Goal: Transaction & Acquisition: Book appointment/travel/reservation

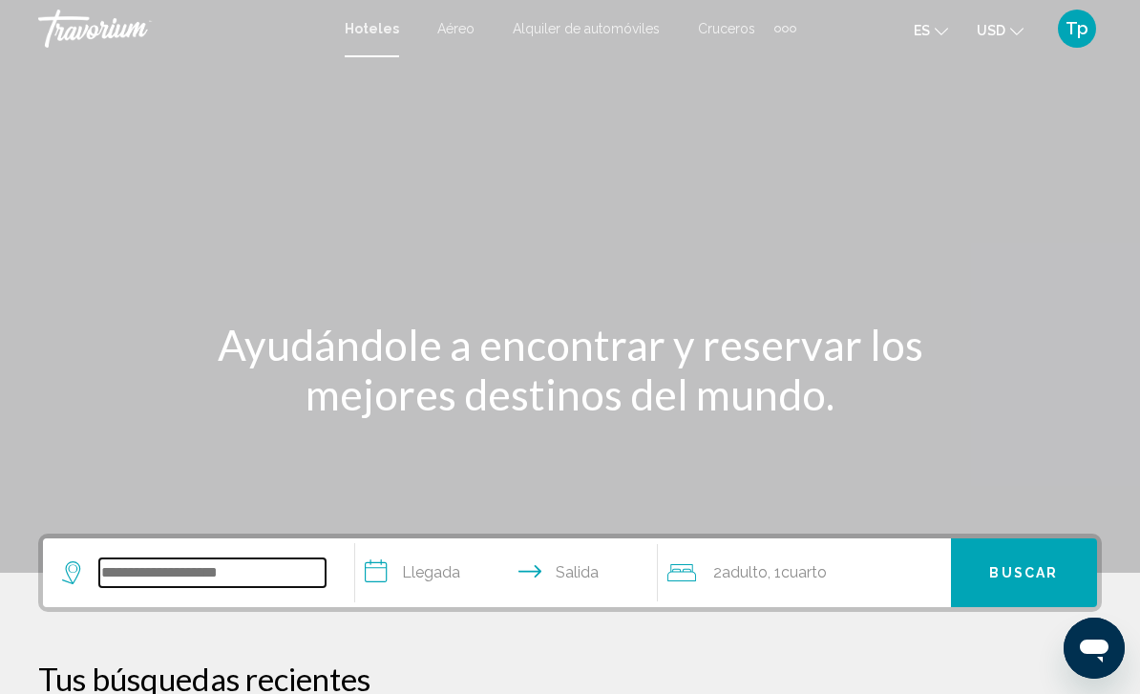
click at [153, 585] on input "Search widget" at bounding box center [212, 573] width 226 height 29
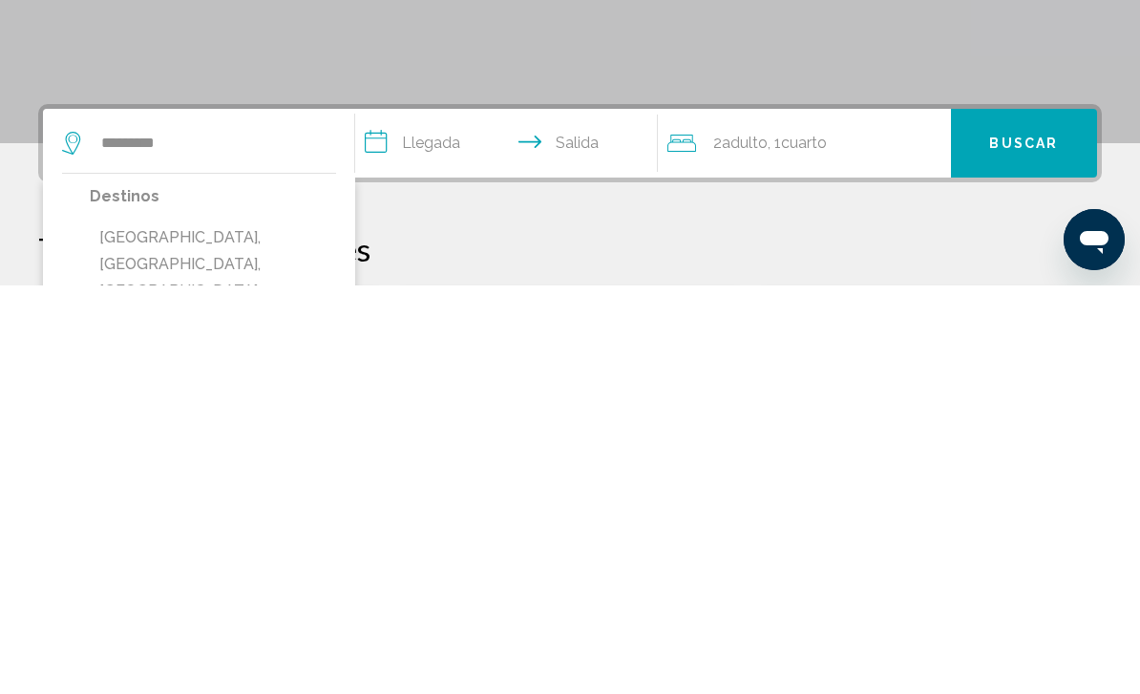
click at [237, 628] on button "[GEOGRAPHIC_DATA], [GEOGRAPHIC_DATA], [GEOGRAPHIC_DATA]" at bounding box center [213, 673] width 246 height 90
type input "**********"
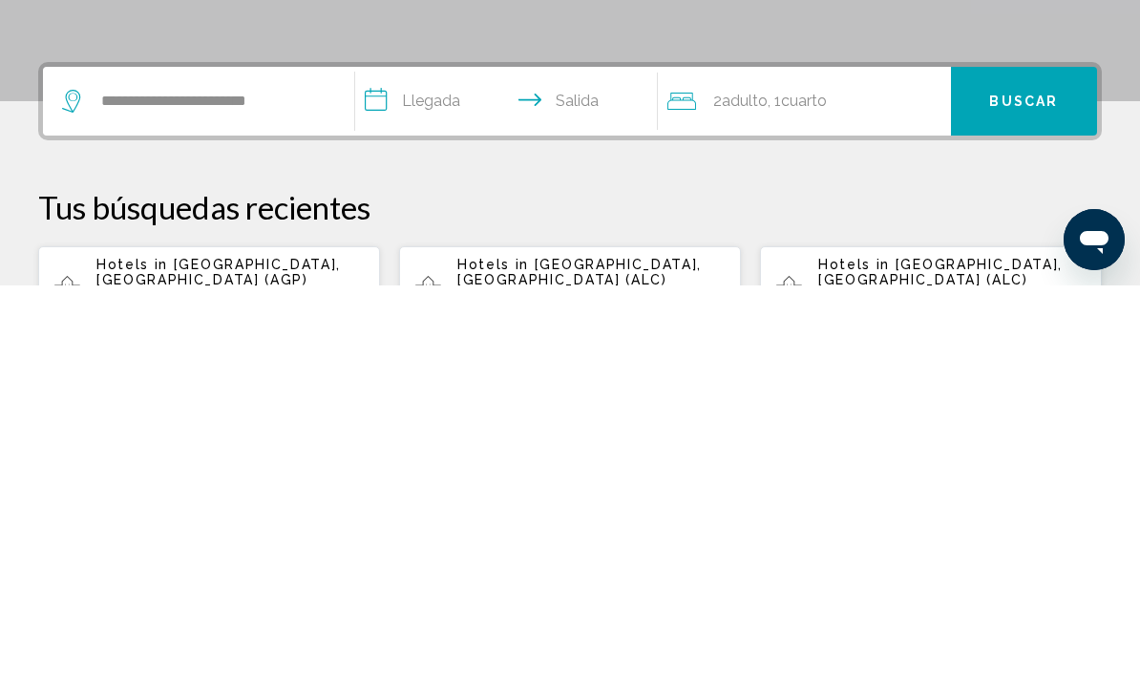
click at [405, 476] on input "**********" at bounding box center [510, 513] width 310 height 74
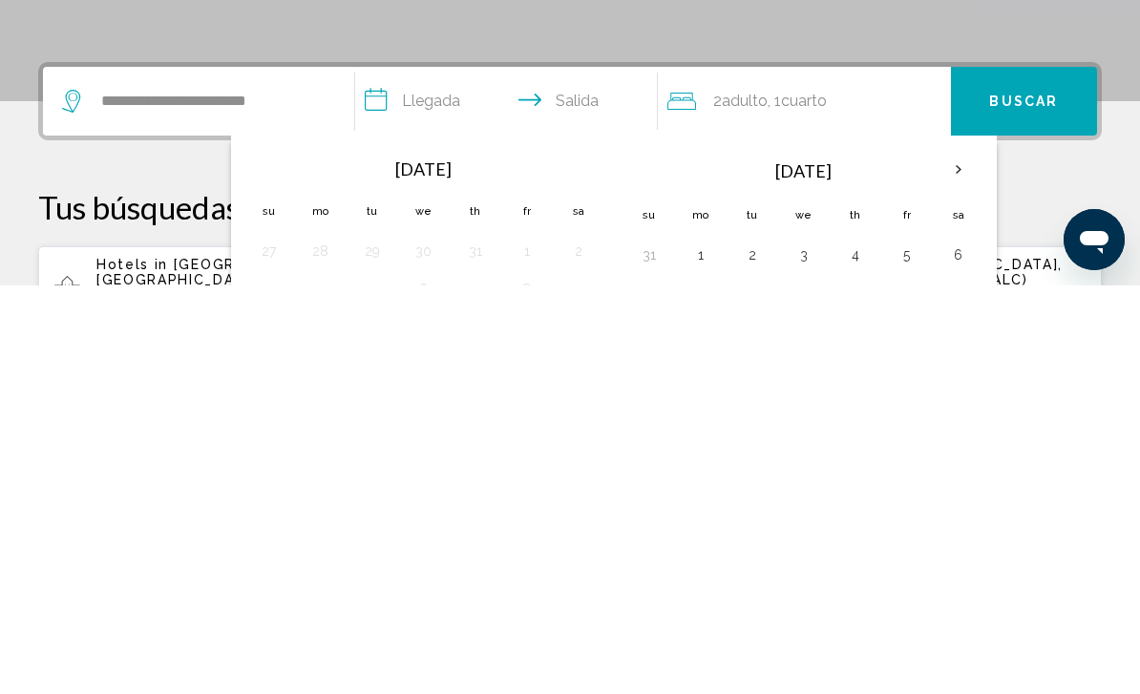
scroll to position [472, 0]
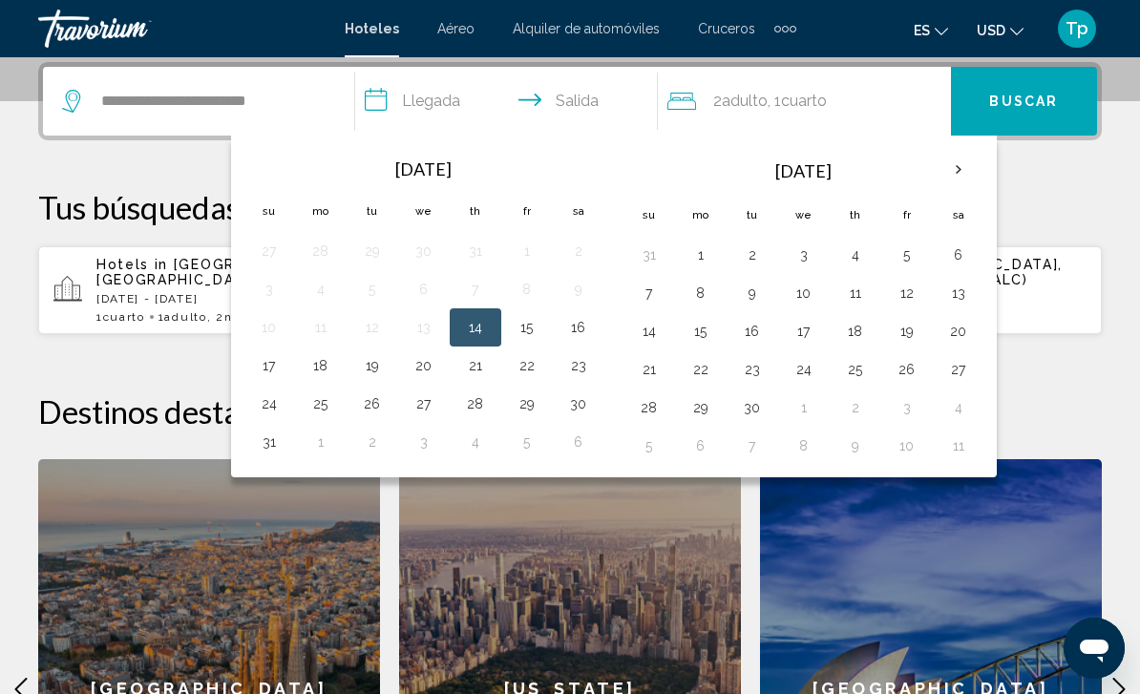
click at [320, 400] on button "25" at bounding box center [321, 404] width 31 height 27
click at [689, 252] on button "1" at bounding box center [701, 255] width 31 height 27
type input "**********"
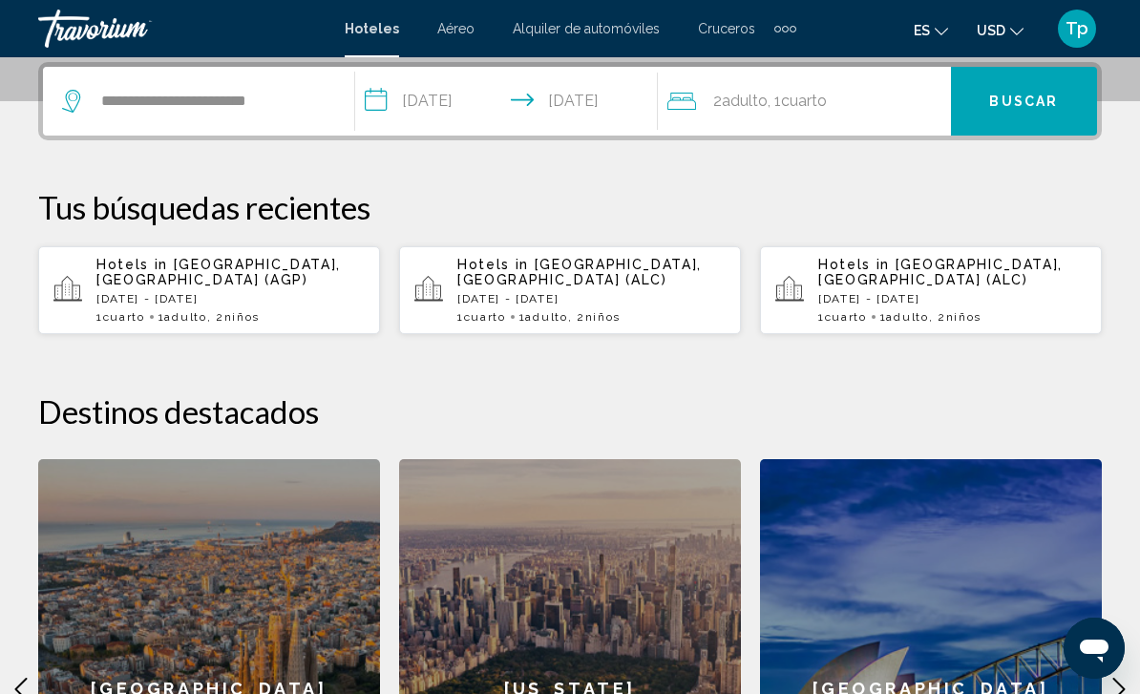
click at [746, 96] on span "Adulto" at bounding box center [745, 101] width 46 height 18
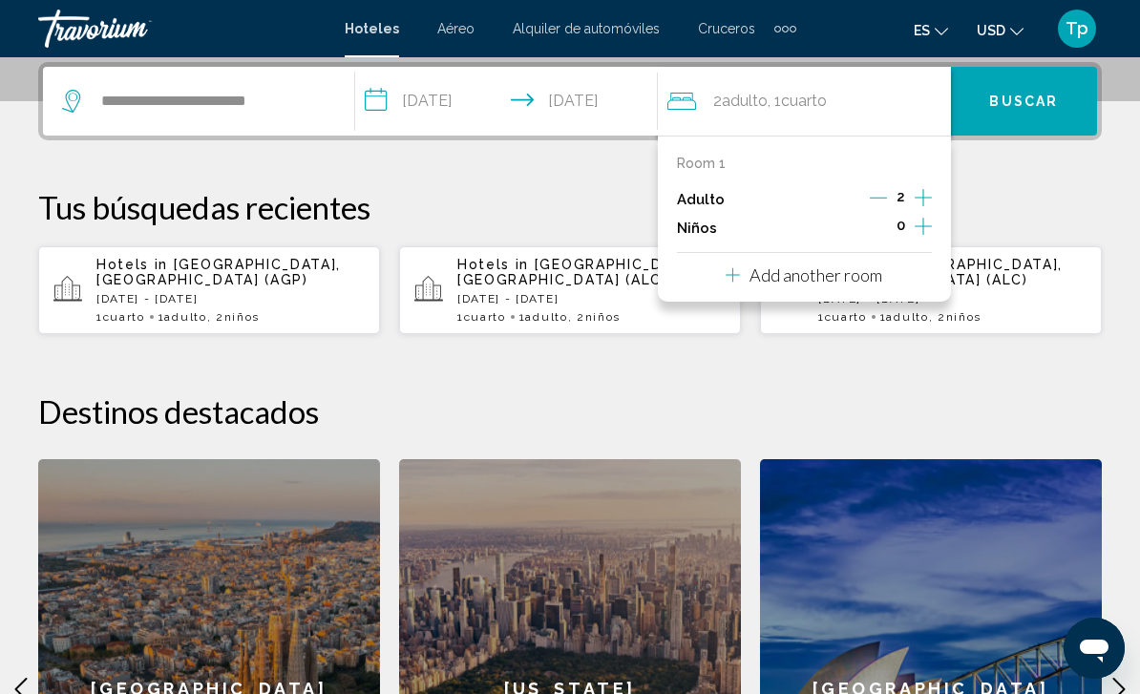
click at [870, 206] on button "Decrement adults" at bounding box center [878, 199] width 17 height 23
click at [920, 237] on button "Increment children" at bounding box center [923, 228] width 17 height 29
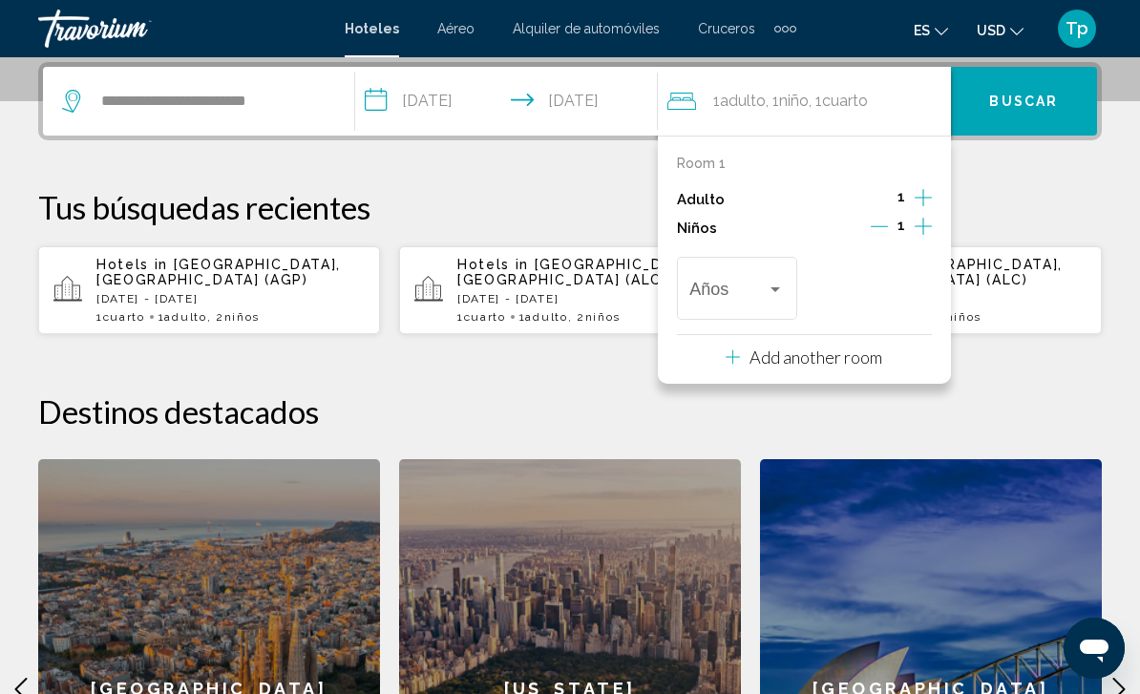
click at [735, 289] on span "Travelers: 1 adult, 1 child" at bounding box center [728, 293] width 77 height 19
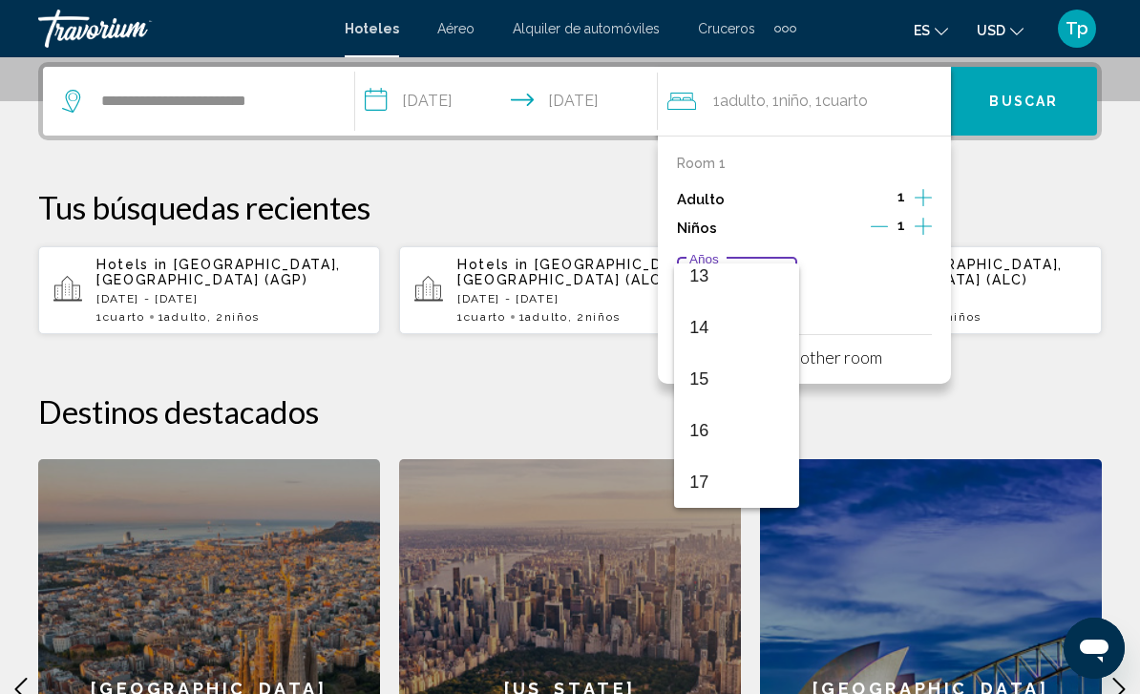
scroll to position [684, 0]
click at [688, 275] on mat-option "13" at bounding box center [736, 276] width 125 height 52
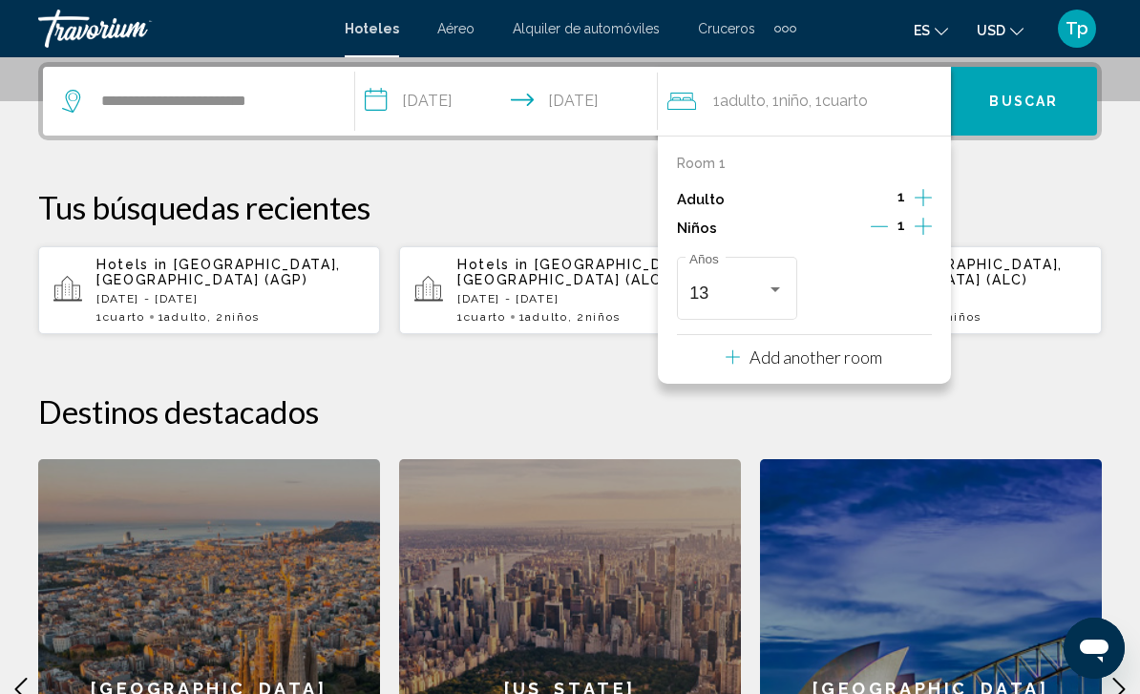
click at [910, 214] on div "1" at bounding box center [901, 228] width 61 height 29
click at [925, 231] on icon "Increment children" at bounding box center [923, 226] width 17 height 23
click at [878, 289] on span "Travelers: 1 adult, 2 children" at bounding box center [862, 293] width 77 height 19
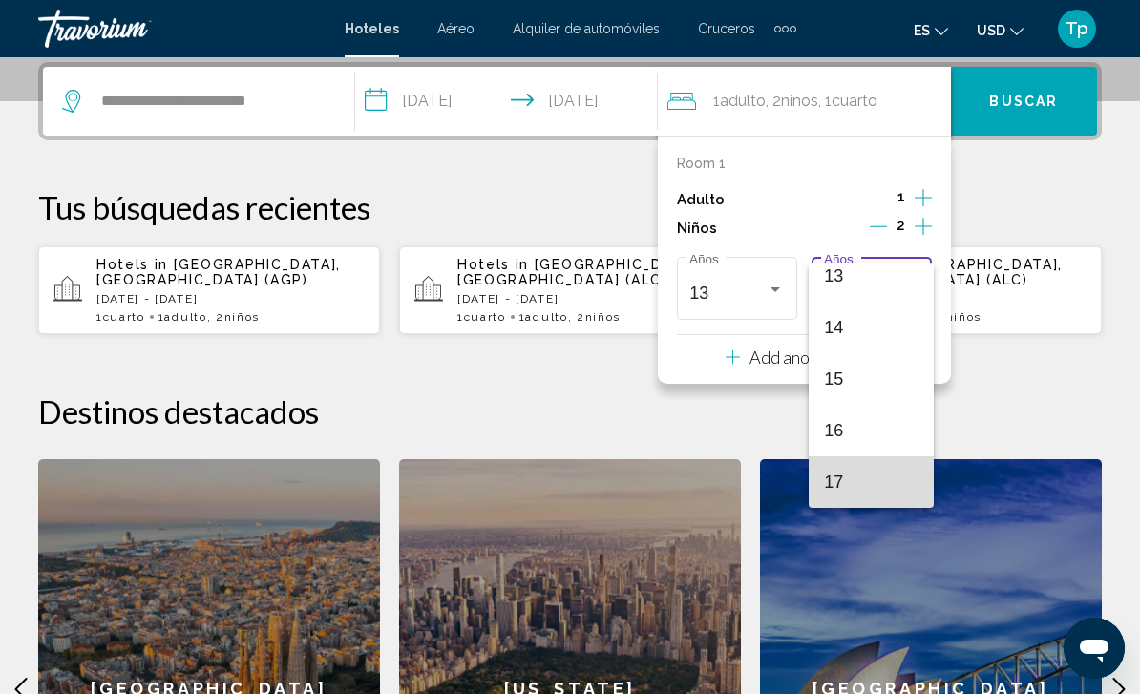
click at [827, 491] on span "17" at bounding box center [871, 483] width 95 height 52
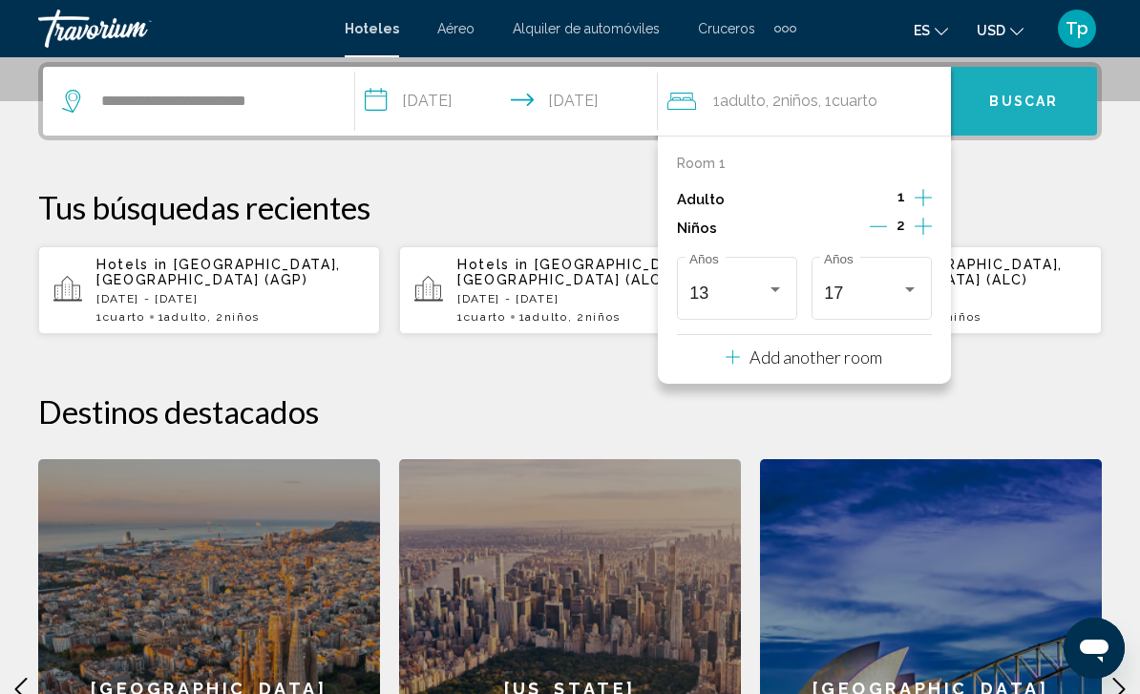
click at [1013, 105] on span "Buscar" at bounding box center [1023, 102] width 69 height 15
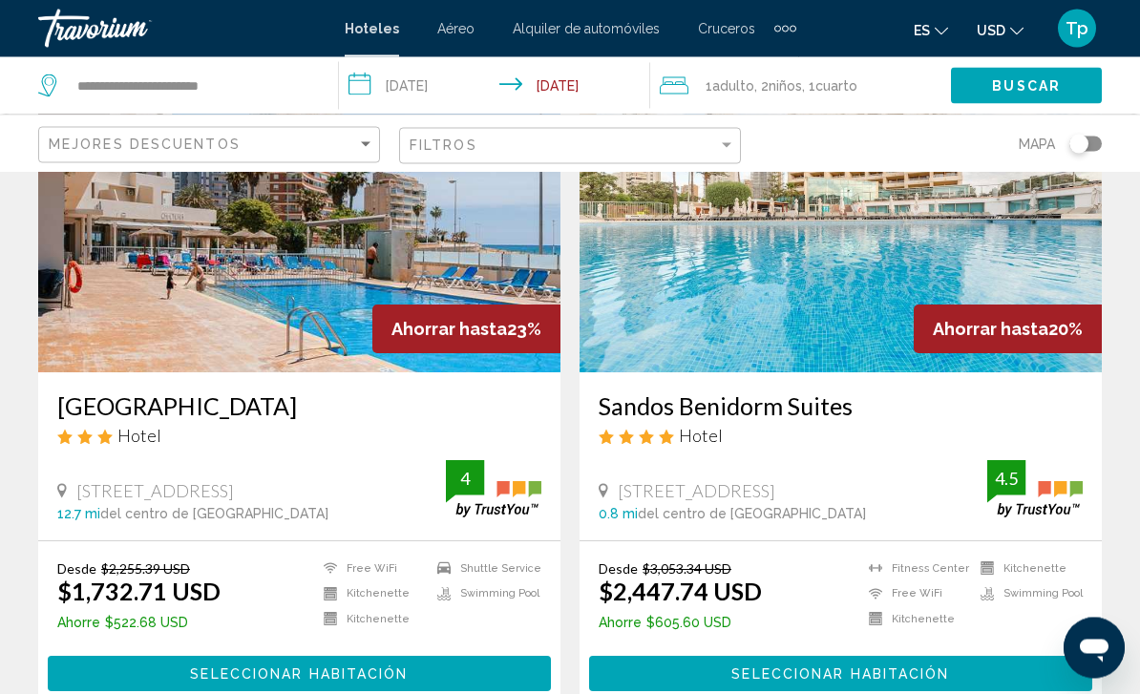
scroll to position [2275, 0]
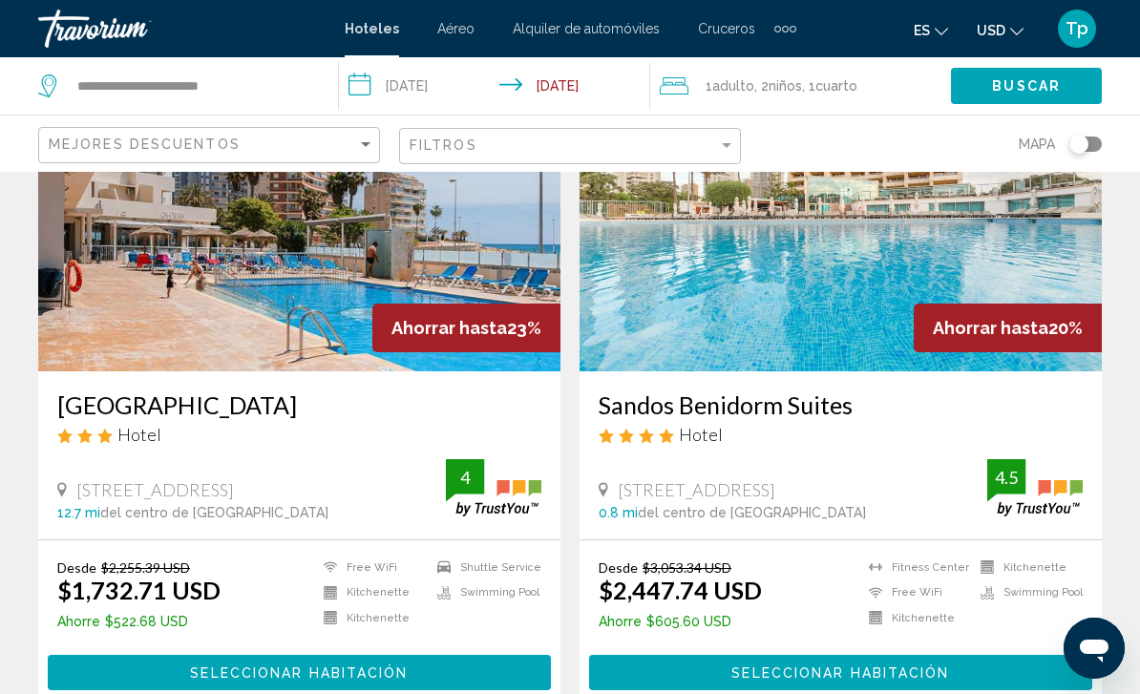
click at [991, 28] on span "USD" at bounding box center [991, 30] width 29 height 15
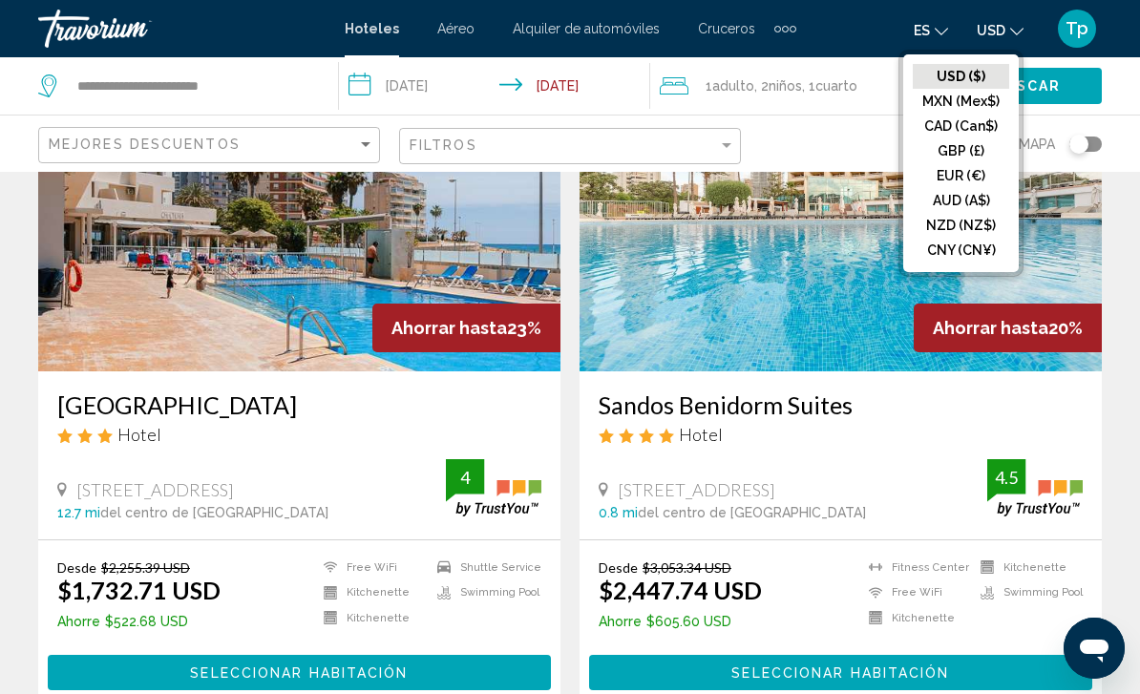
click at [947, 157] on button "GBP (£)" at bounding box center [961, 150] width 96 height 25
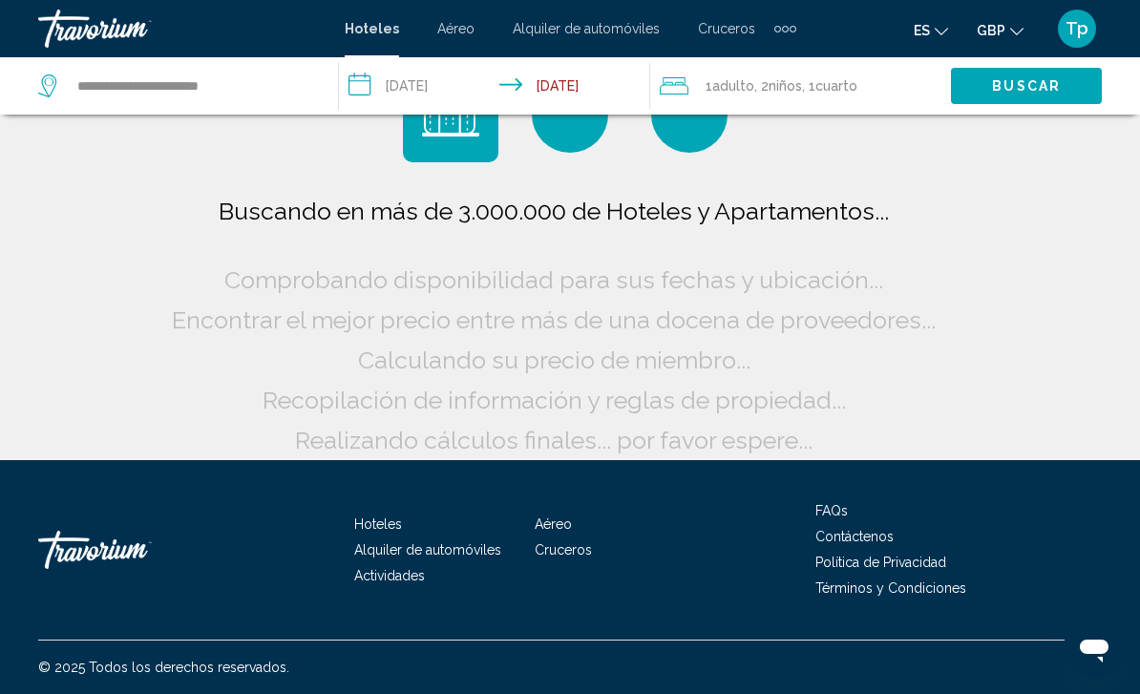
scroll to position [15, 0]
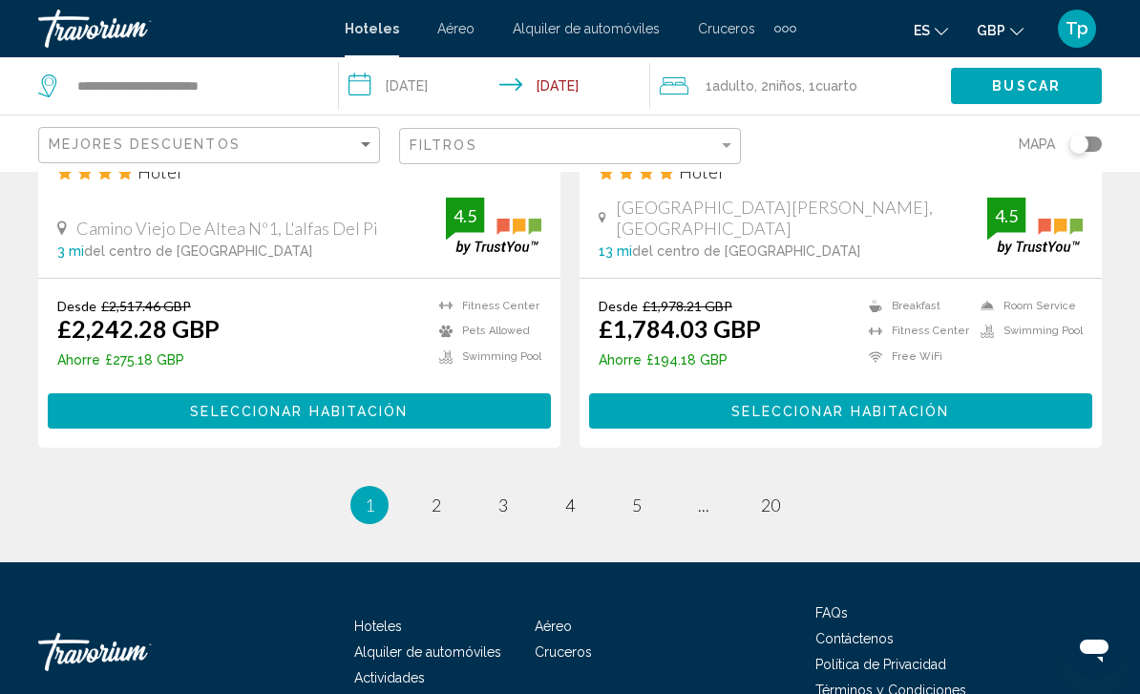
scroll to position [3911, 0]
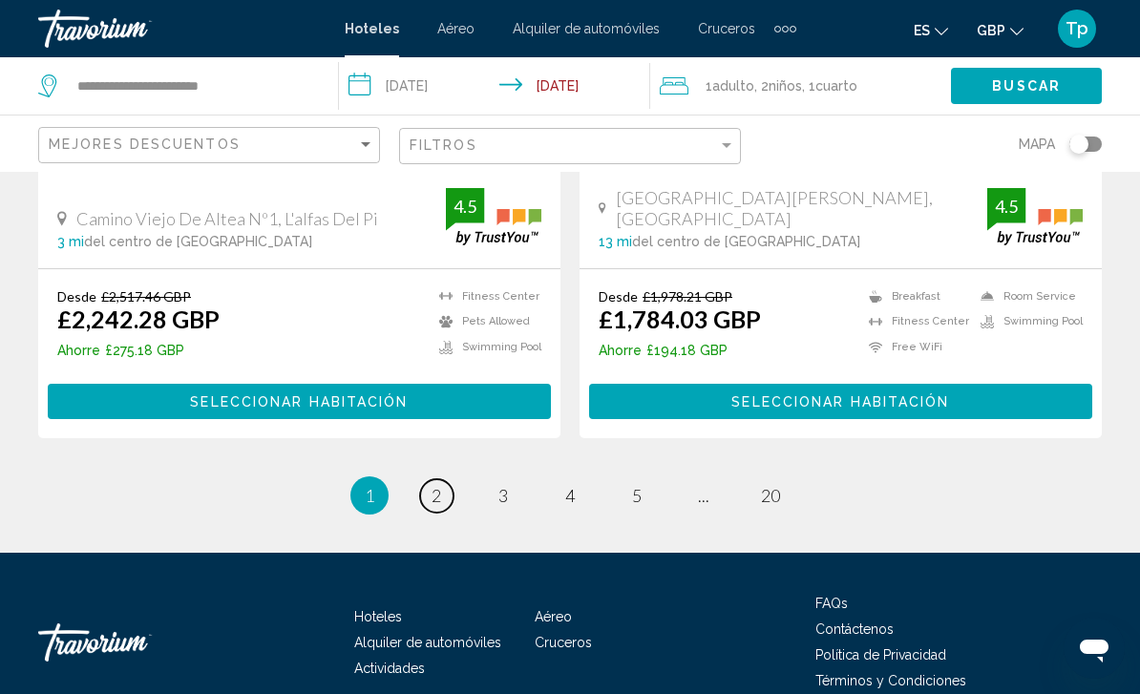
click at [450, 479] on link "page 2" at bounding box center [436, 495] width 33 height 33
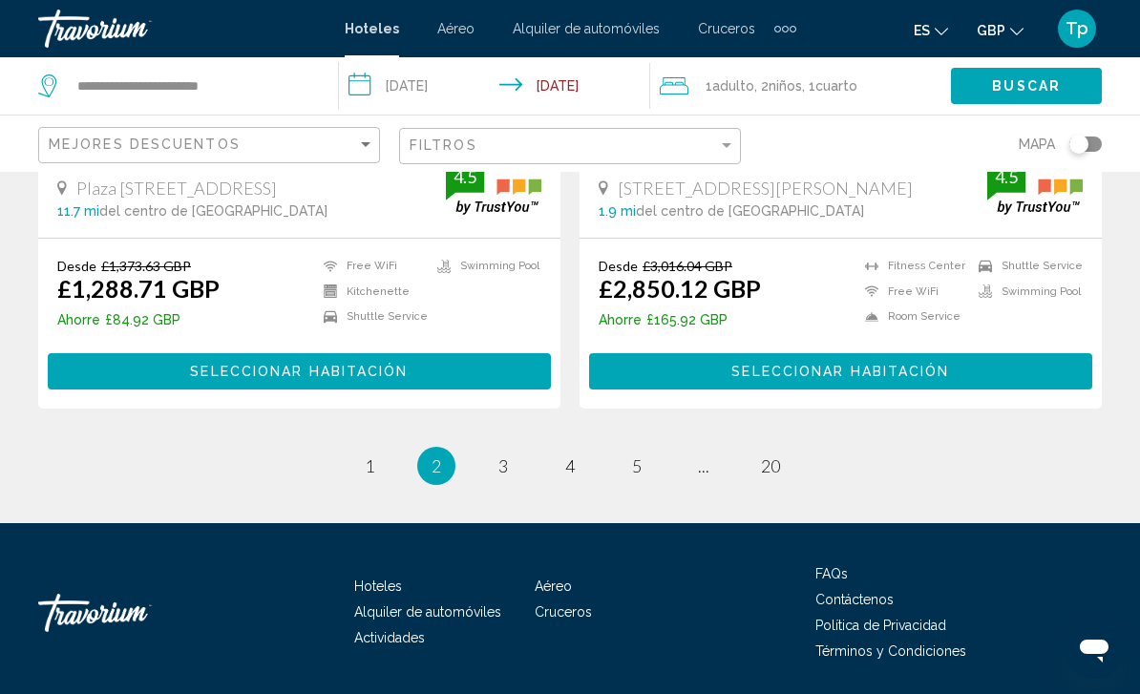
scroll to position [3882, 0]
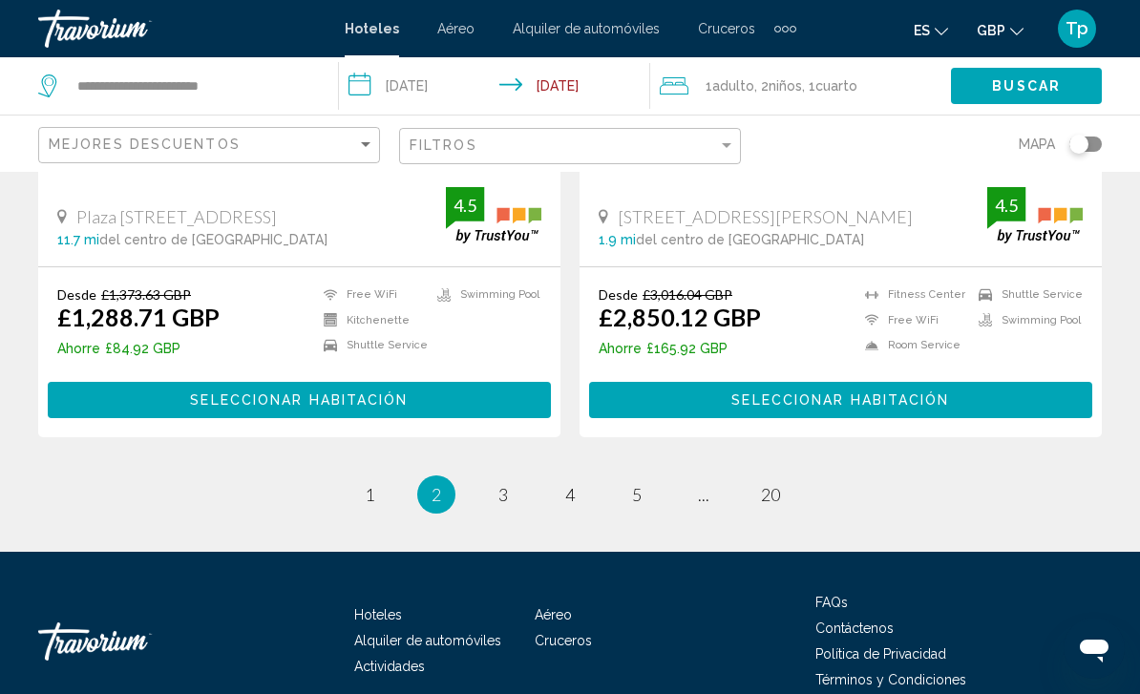
click at [449, 477] on li "You're on page 2" at bounding box center [436, 495] width 38 height 38
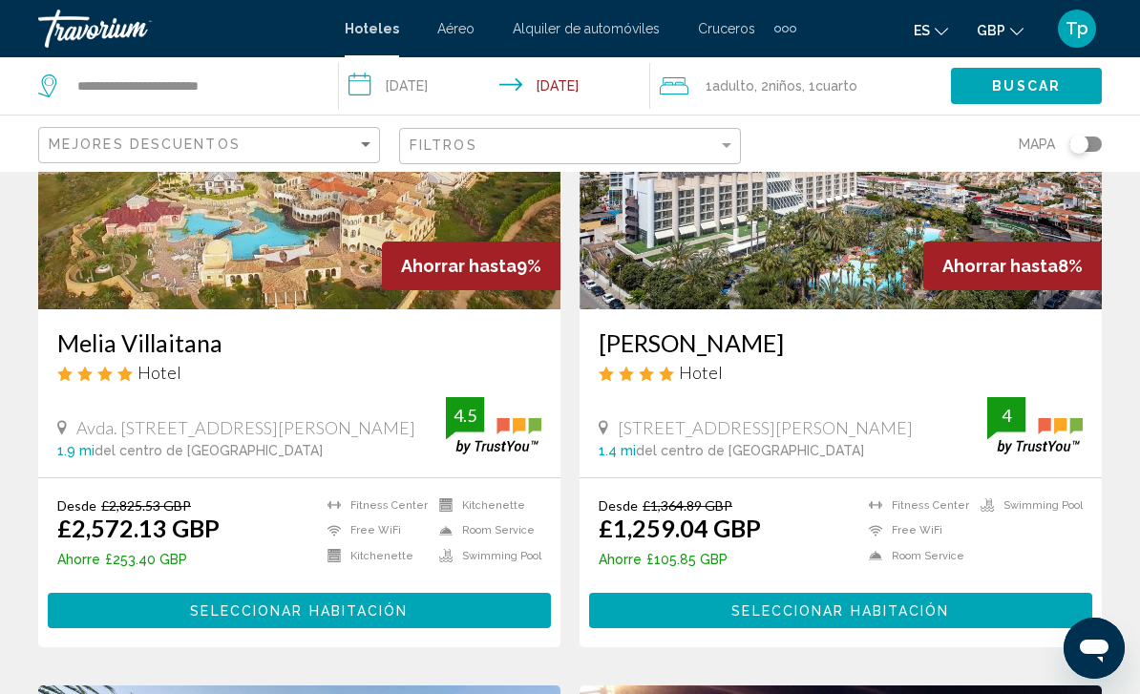
scroll to position [2279, 0]
click at [811, 267] on img "Main content" at bounding box center [841, 158] width 522 height 306
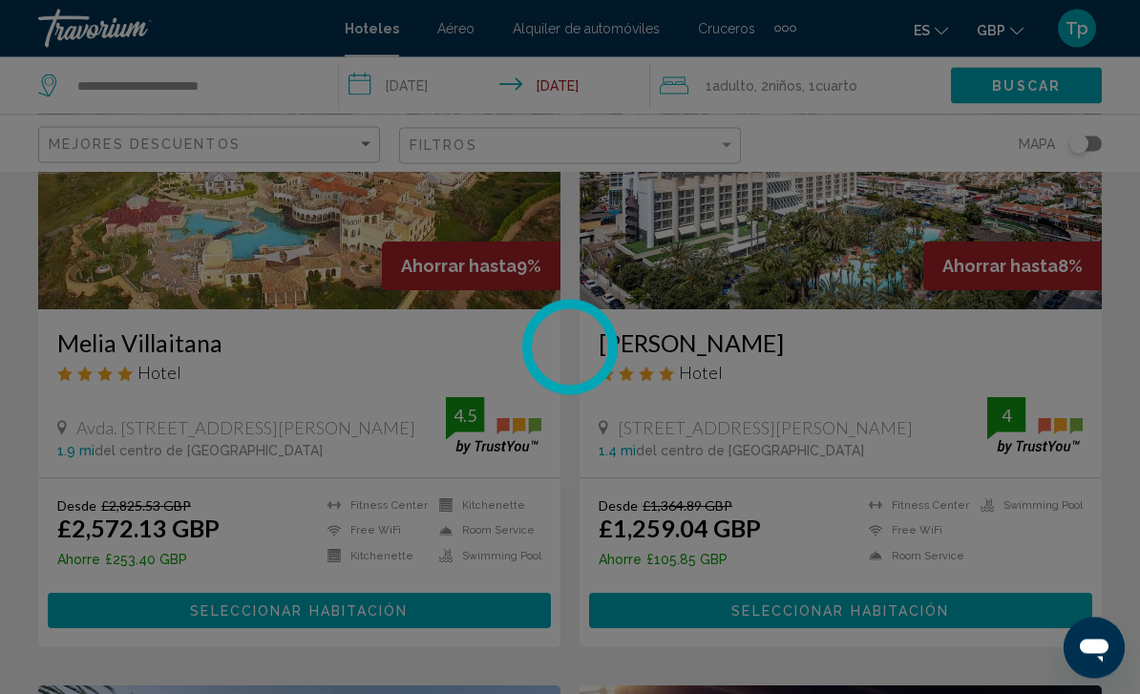
scroll to position [2280, 0]
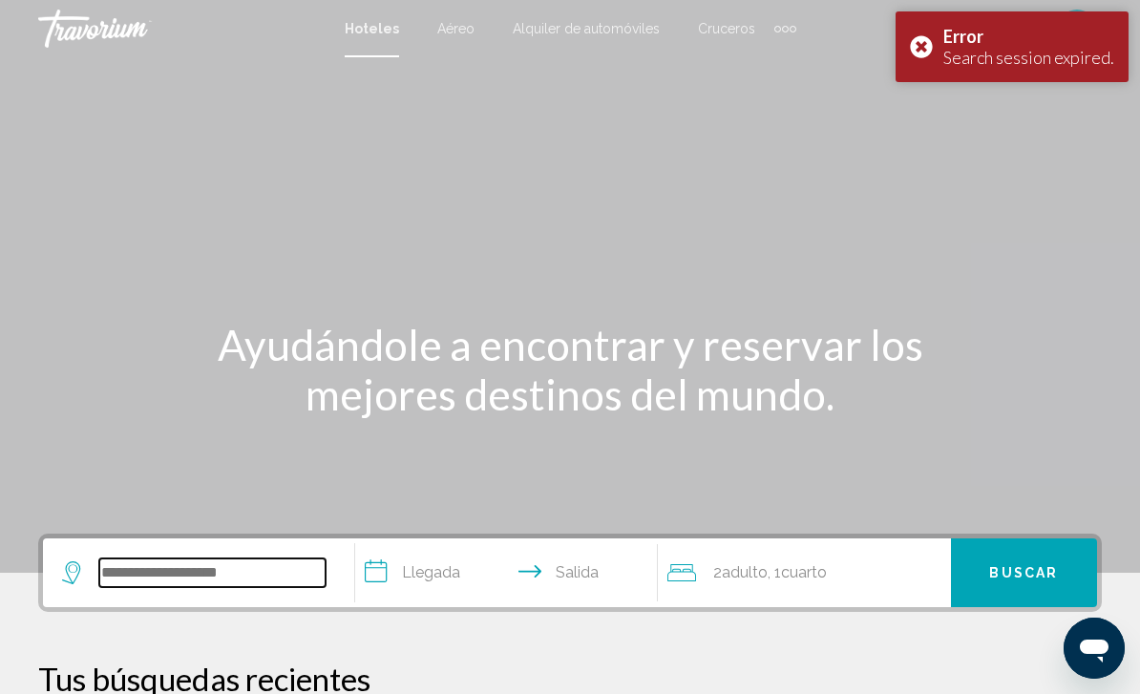
click at [272, 583] on input "Search widget" at bounding box center [212, 573] width 226 height 29
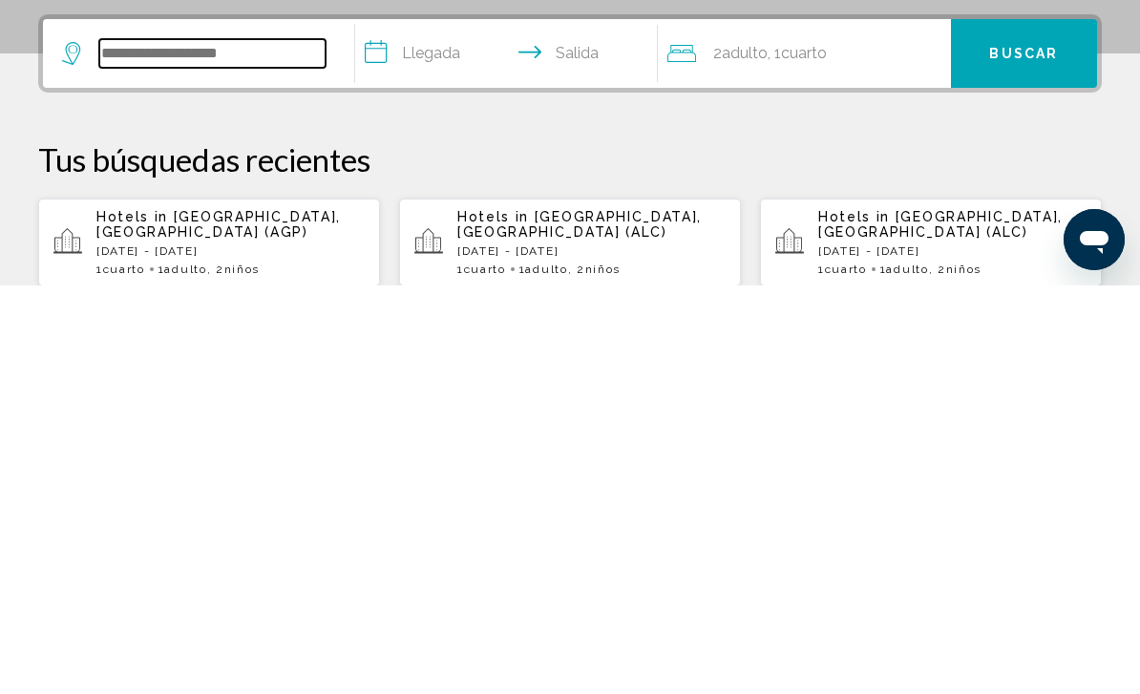
scroll to position [132, 0]
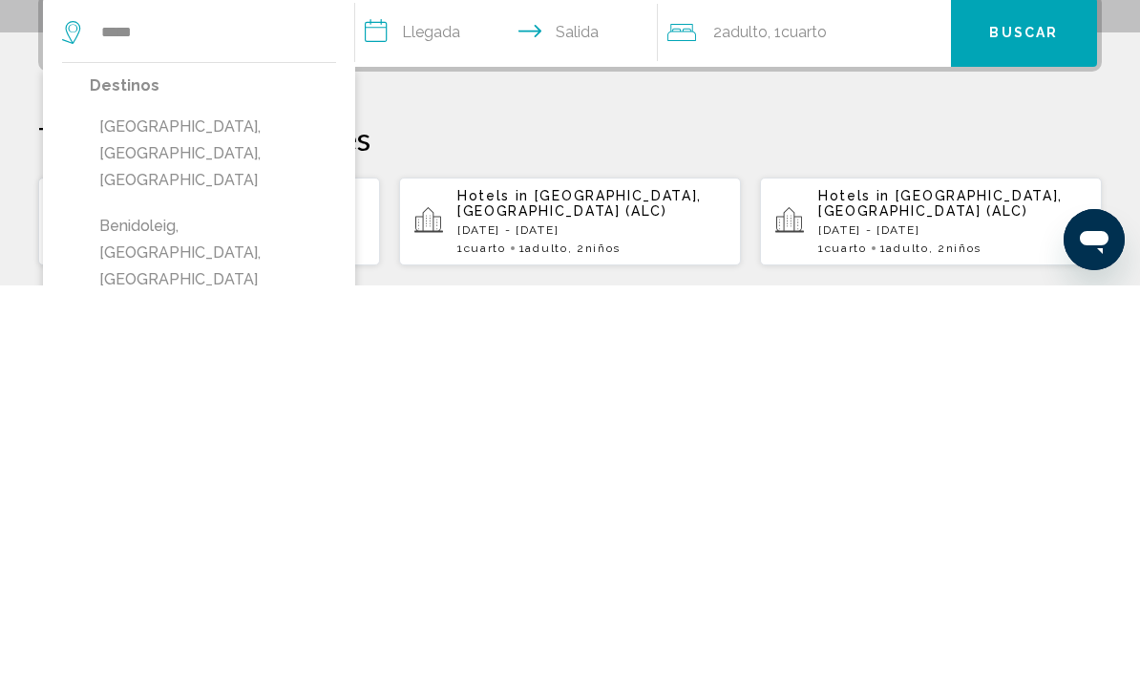
click at [226, 518] on button "[GEOGRAPHIC_DATA], [GEOGRAPHIC_DATA], [GEOGRAPHIC_DATA]" at bounding box center [213, 563] width 246 height 90
type input "**********"
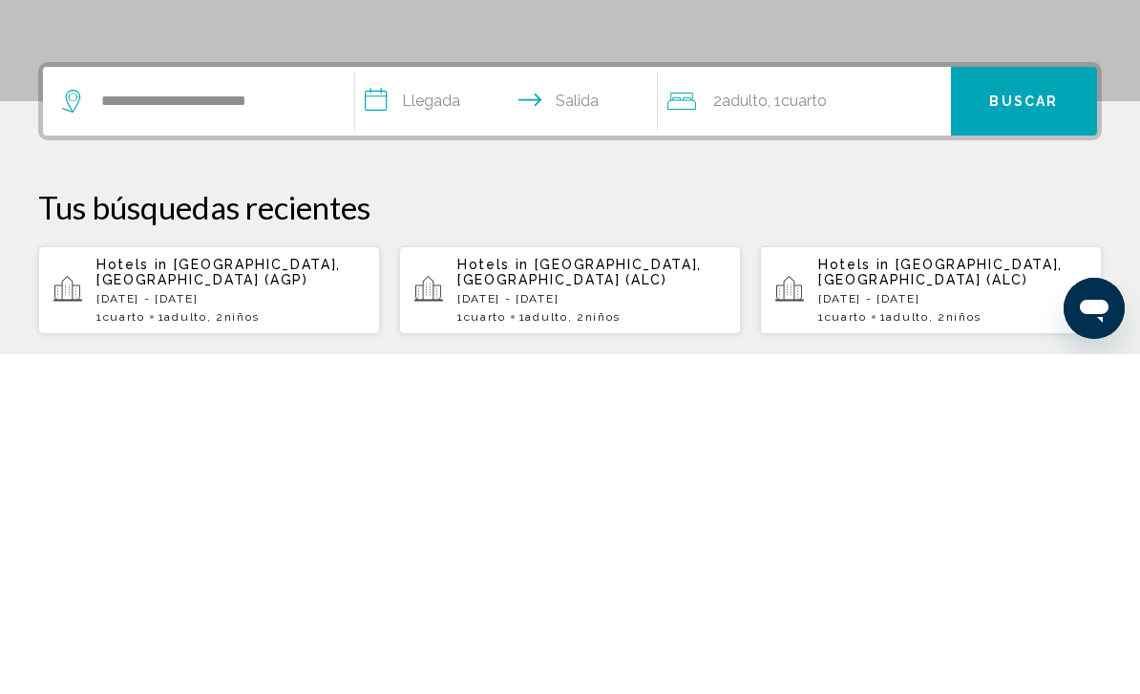
click at [440, 407] on input "**********" at bounding box center [510, 444] width 310 height 74
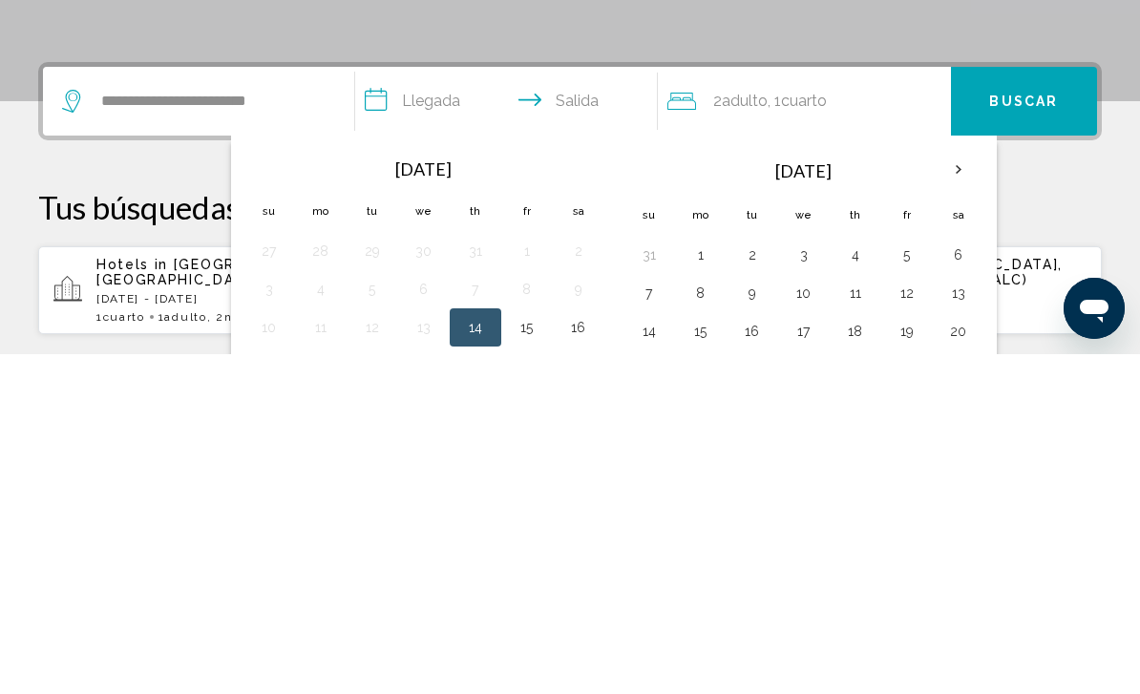
scroll to position [472, 0]
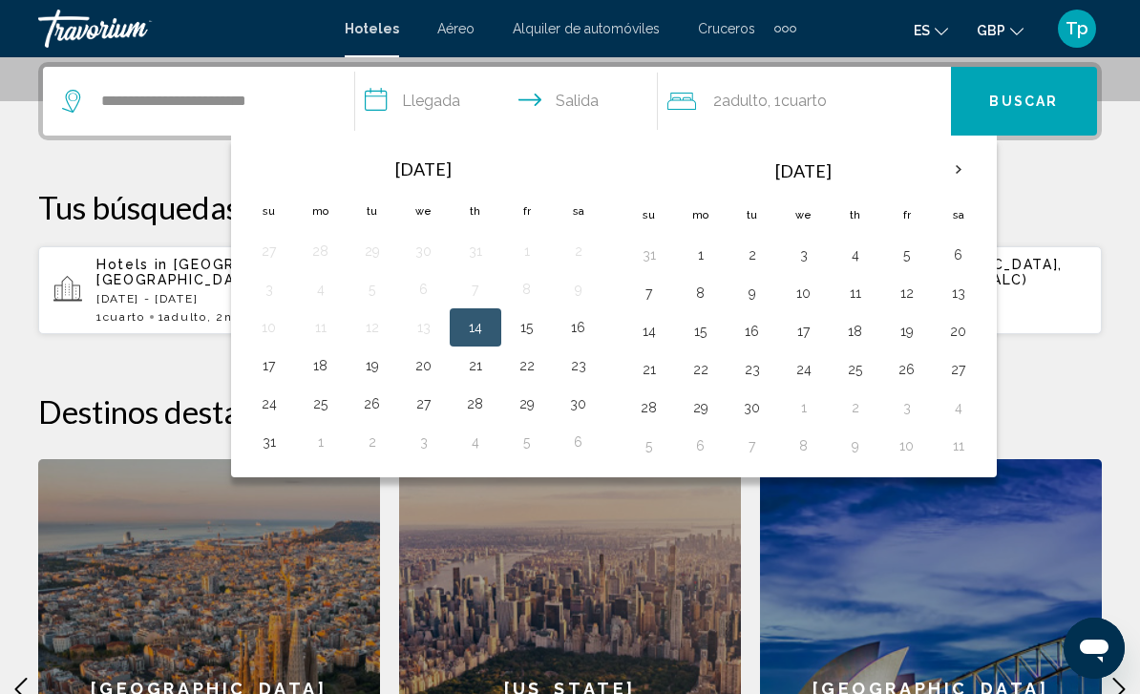
click at [331, 412] on button "25" at bounding box center [321, 404] width 31 height 27
click at [703, 254] on button "1" at bounding box center [701, 255] width 31 height 27
type input "**********"
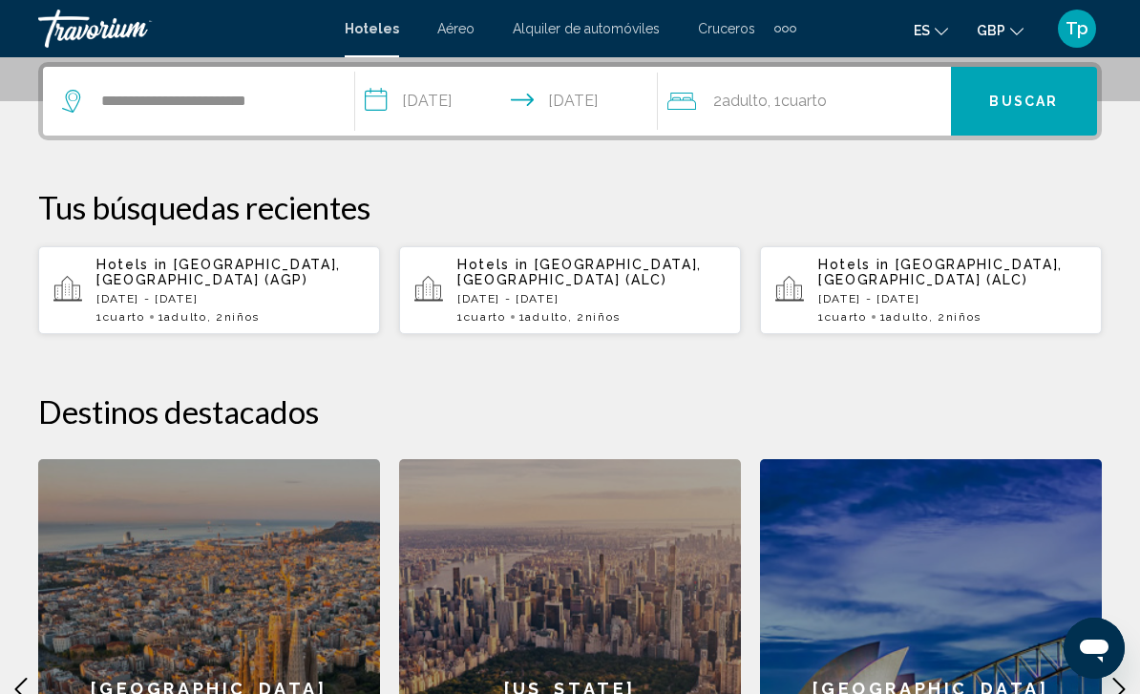
click at [844, 108] on div "2 Adulto Adulto , 1 Cuarto habitaciones" at bounding box center [810, 101] width 284 height 27
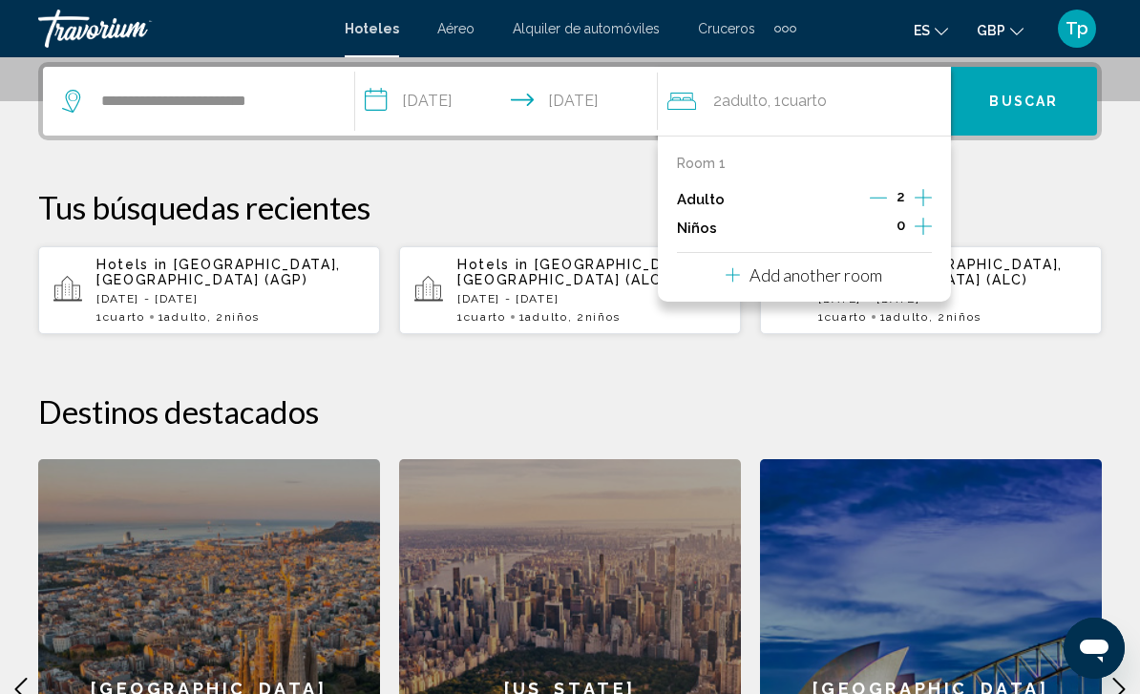
click at [871, 194] on icon "Decrement adults" at bounding box center [878, 197] width 17 height 17
click at [925, 238] on button "Increment children" at bounding box center [923, 228] width 17 height 29
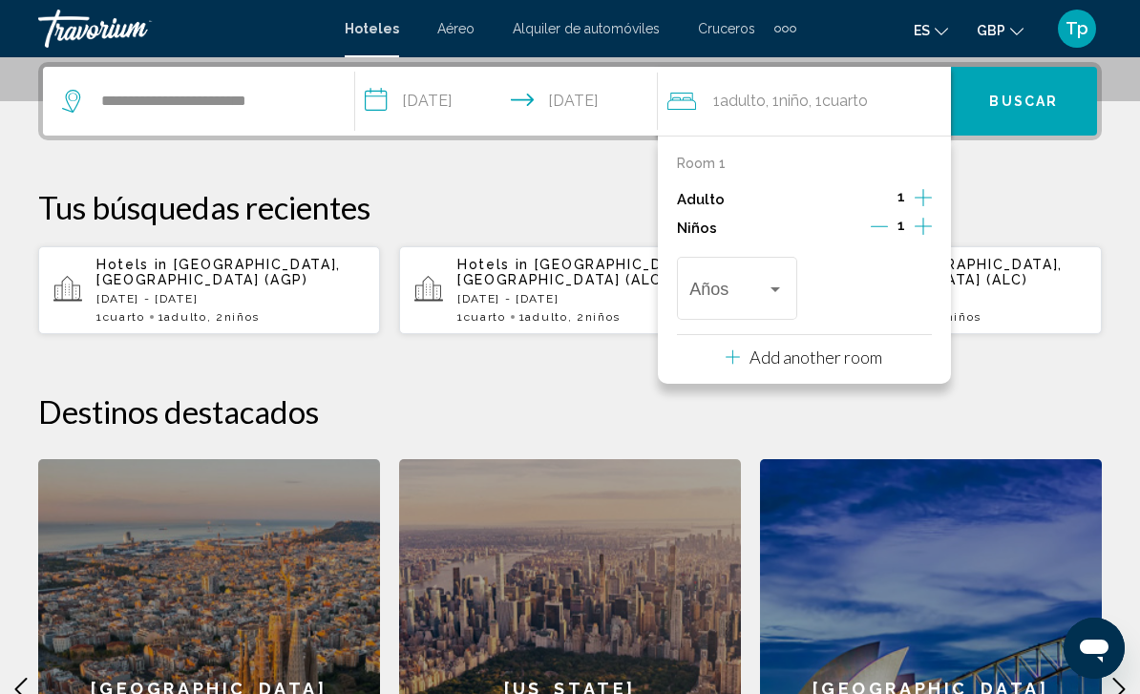
click at [928, 231] on icon "Increment children" at bounding box center [923, 226] width 17 height 23
click at [918, 293] on div "Travelers: 1 adult, 2 children" at bounding box center [910, 289] width 17 height 15
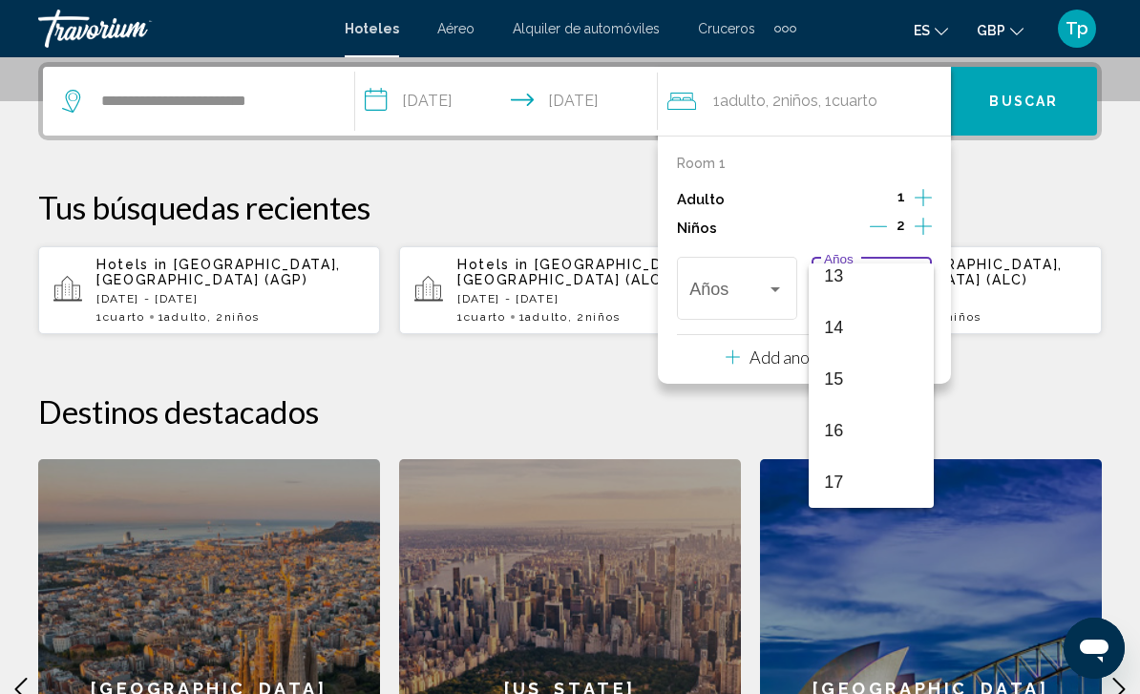
scroll to position [684, 0]
click at [775, 280] on div at bounding box center [570, 347] width 1140 height 694
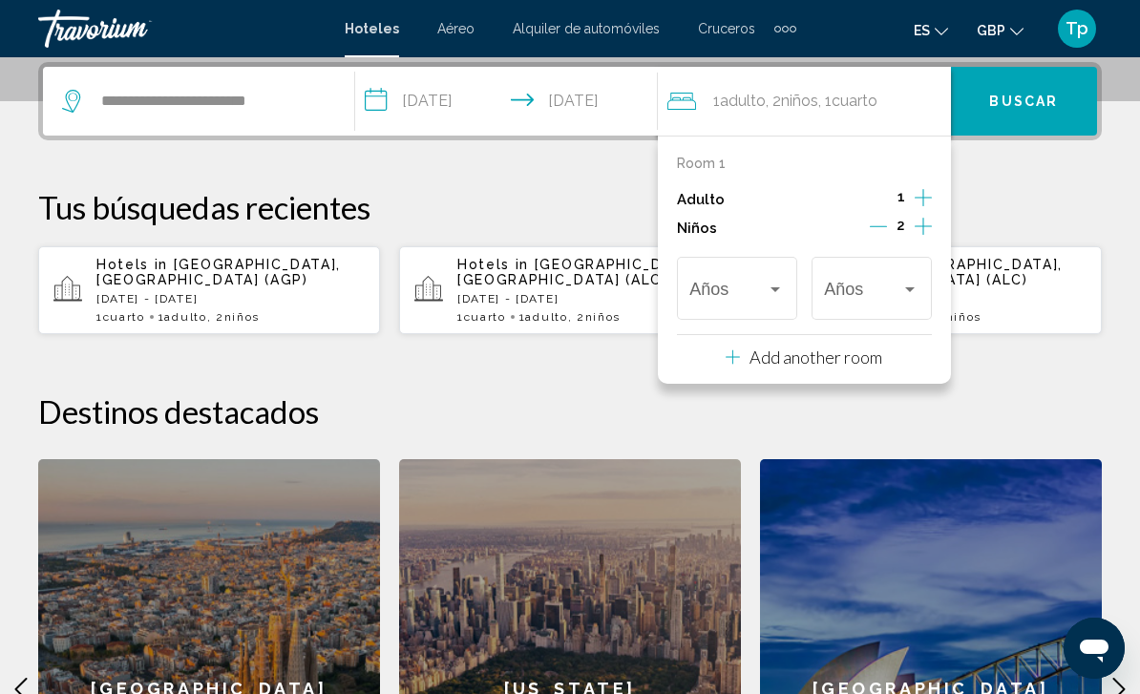
click at [772, 288] on div "Travelers: 1 adult, 2 children" at bounding box center [775, 289] width 17 height 15
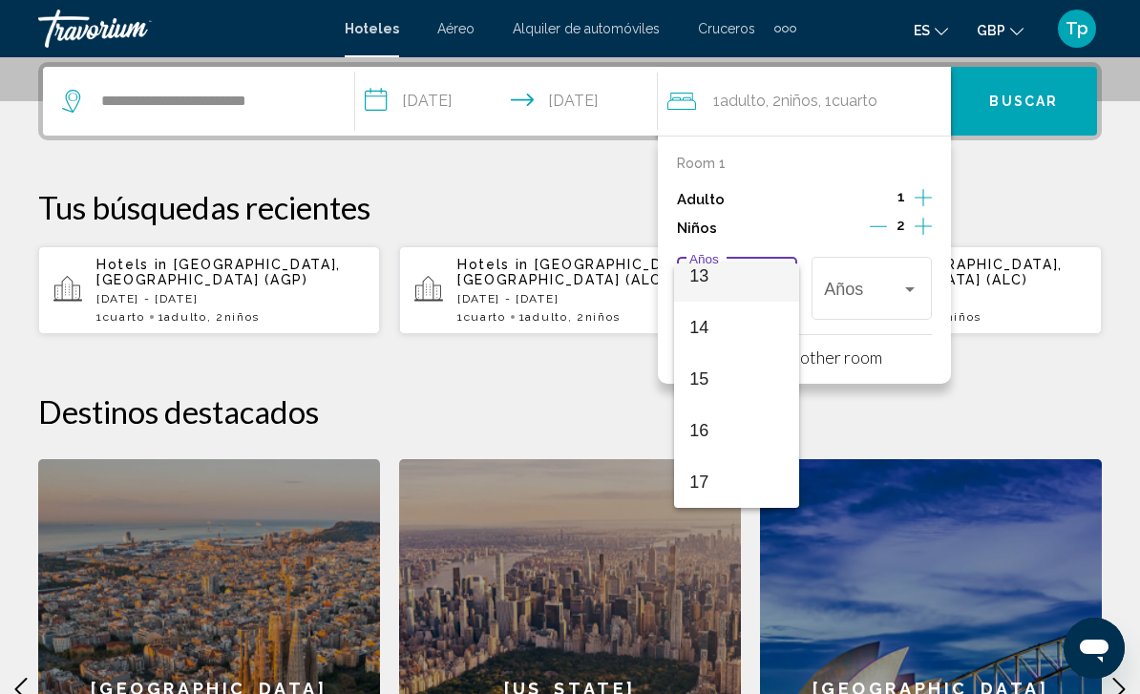
click at [736, 280] on span "13" at bounding box center [737, 276] width 95 height 52
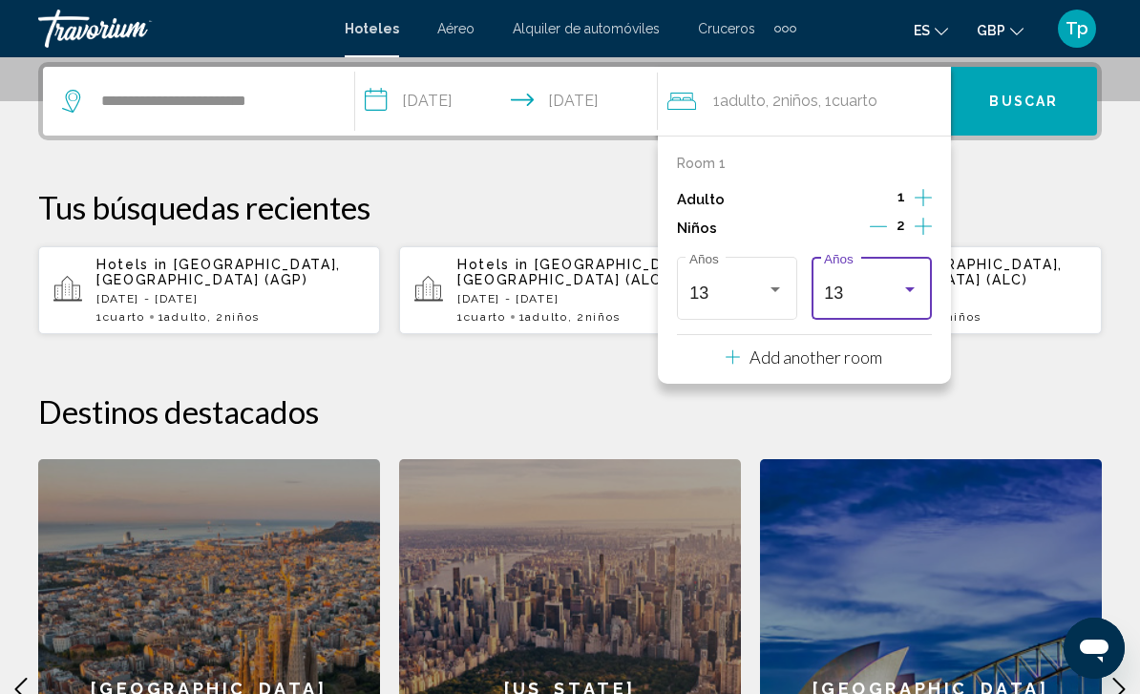
scroll to position [670, 0]
click at [904, 284] on div "Travelers: 1 adult, 2 children" at bounding box center [910, 289] width 17 height 15
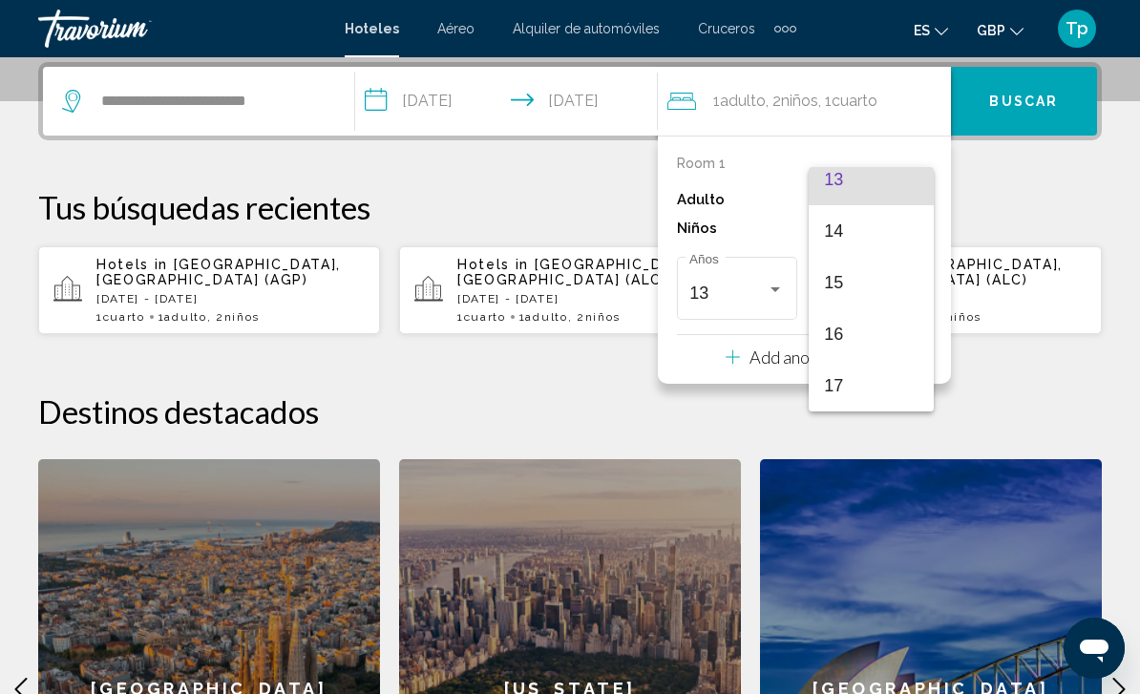
scroll to position [684, 0]
click at [848, 389] on span "17" at bounding box center [871, 386] width 95 height 52
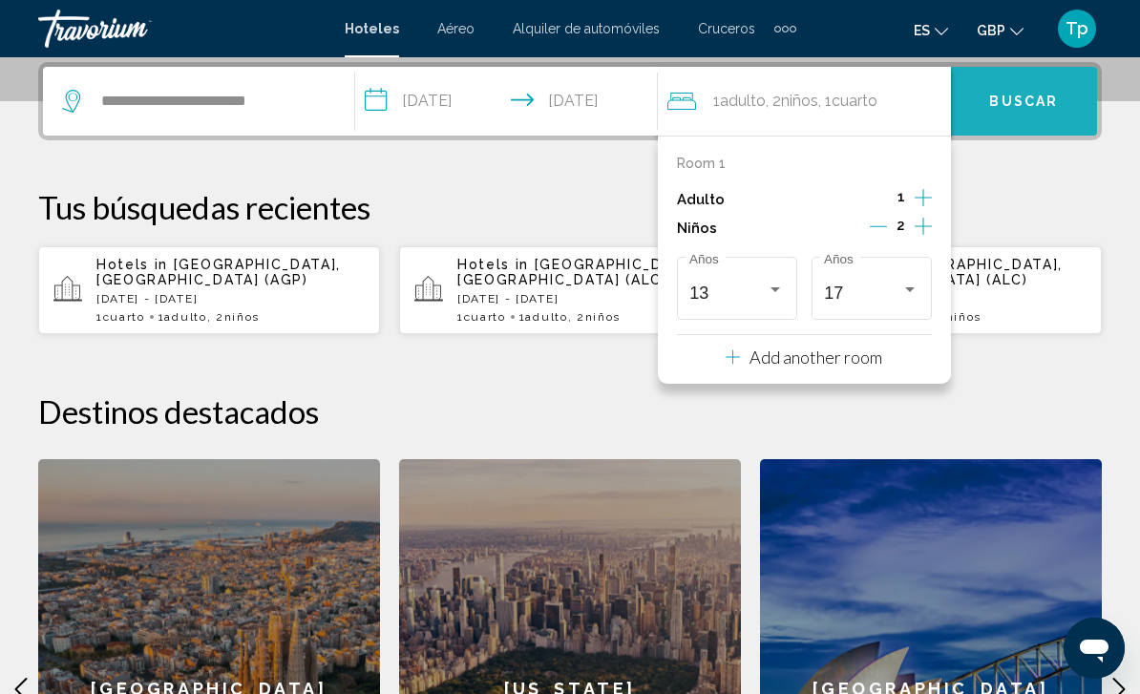
click at [1045, 96] on span "Buscar" at bounding box center [1023, 102] width 69 height 15
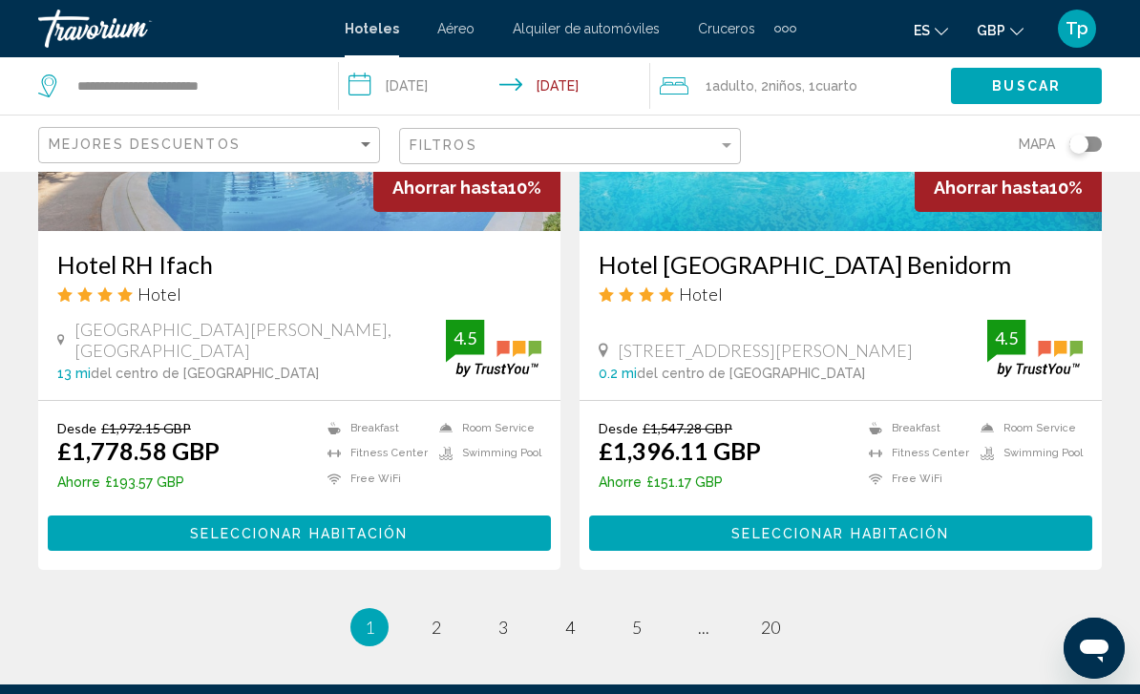
scroll to position [3911, 0]
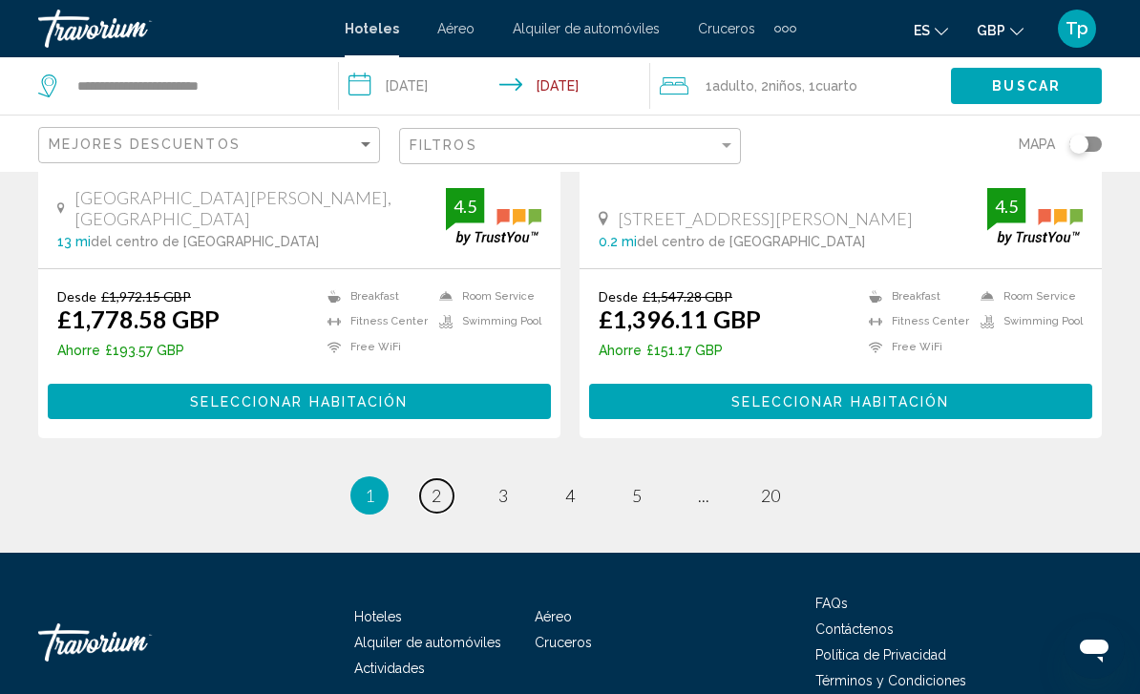
click at [438, 479] on link "page 2" at bounding box center [436, 495] width 33 height 33
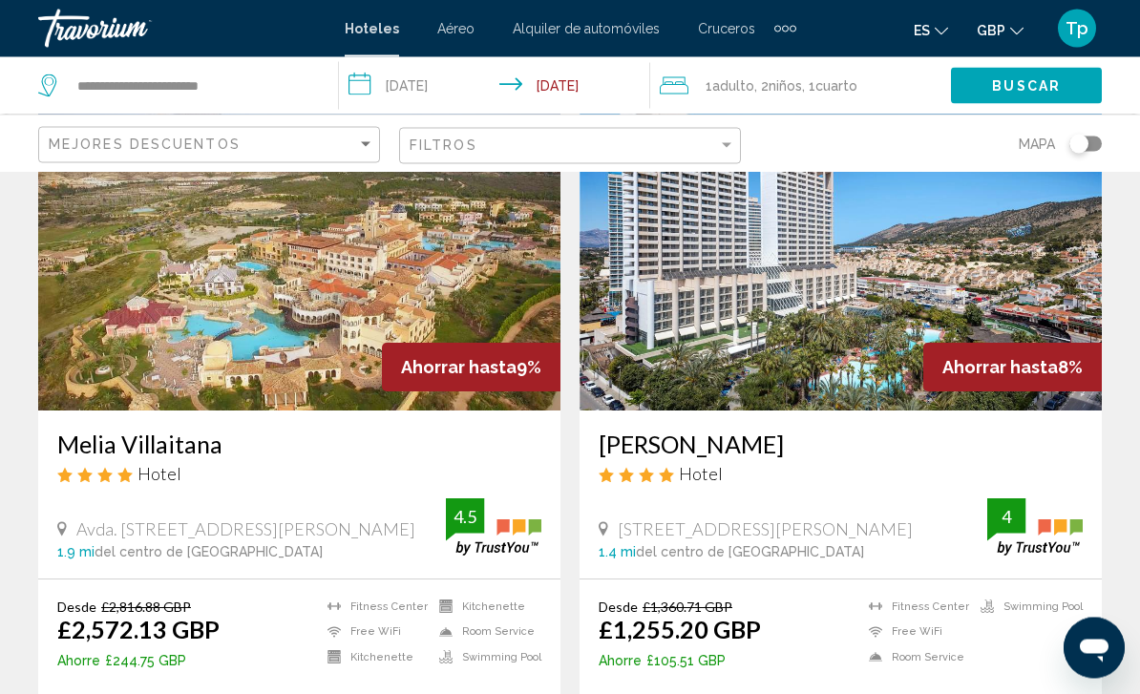
click at [851, 306] on img "Main content" at bounding box center [841, 259] width 522 height 306
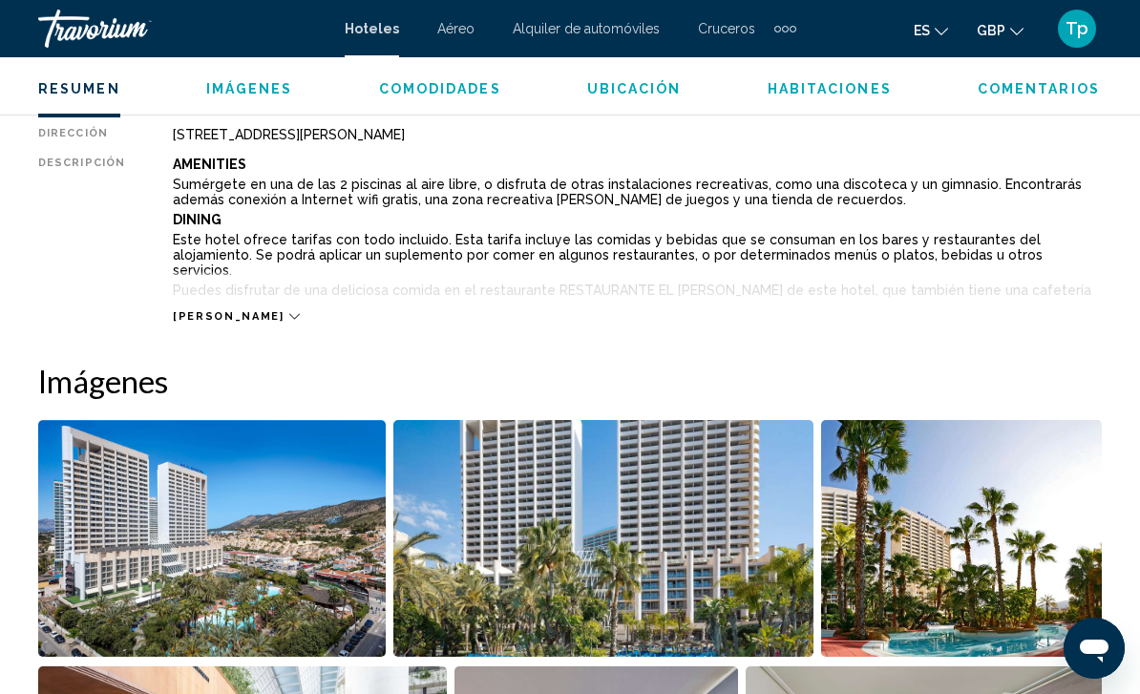
scroll to position [1018, 0]
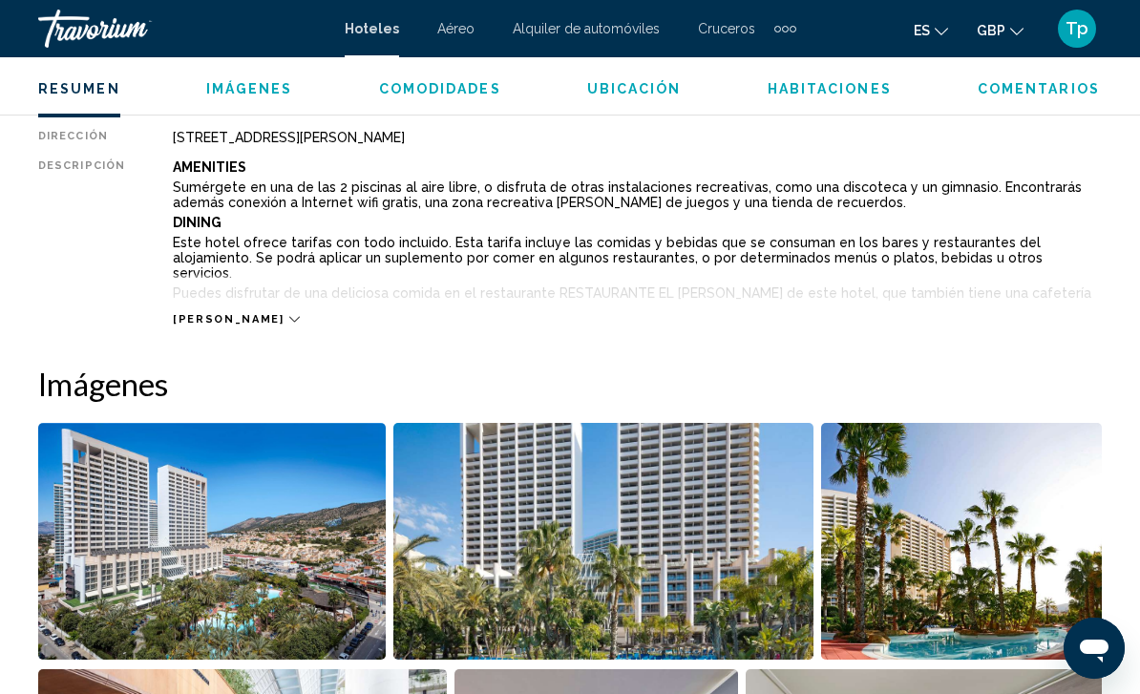
click at [194, 322] on span "[PERSON_NAME]" at bounding box center [228, 319] width 111 height 12
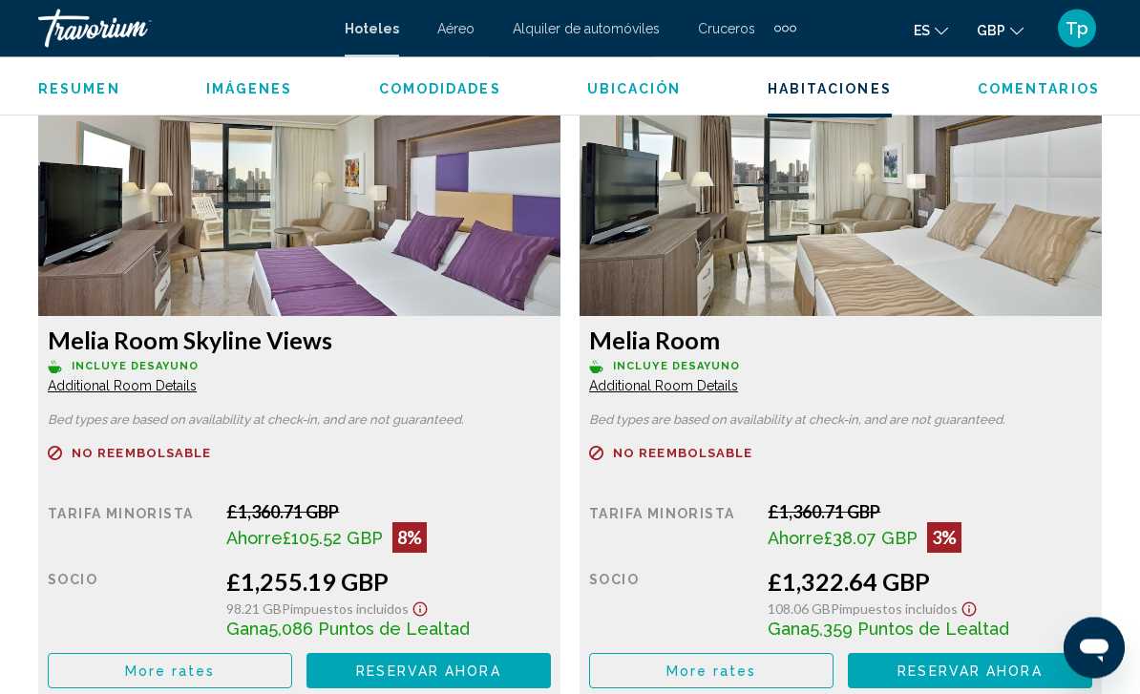
scroll to position [3645, 0]
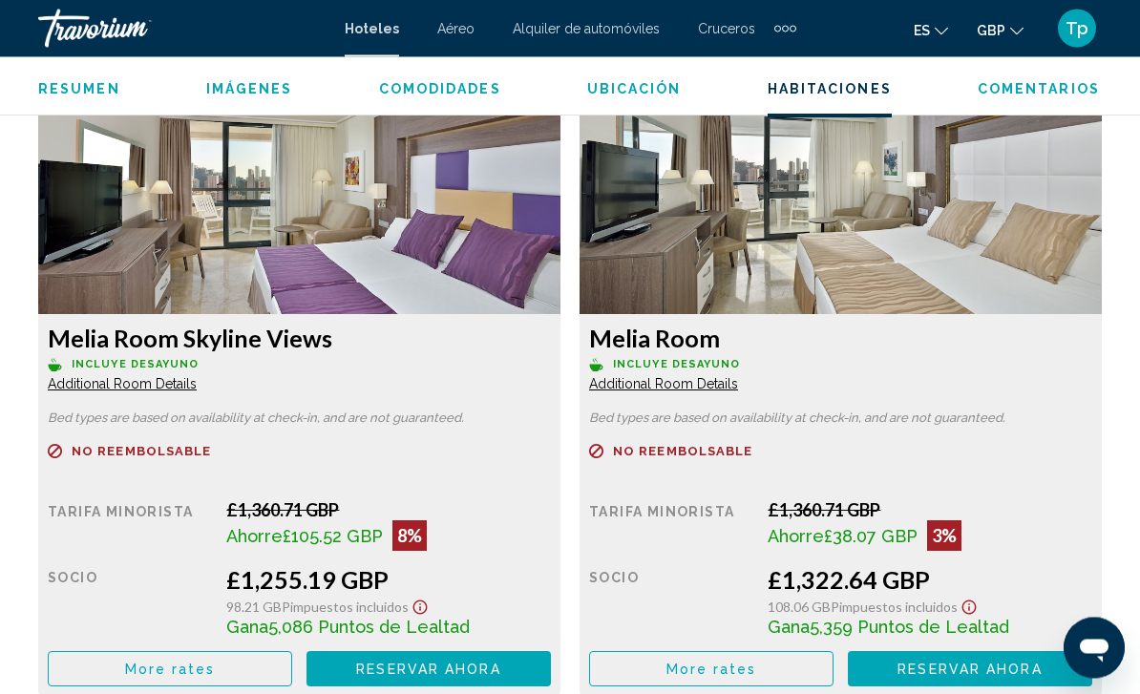
click at [125, 226] on img "Main content" at bounding box center [299, 195] width 522 height 239
click at [163, 662] on span "More rates" at bounding box center [170, 669] width 91 height 15
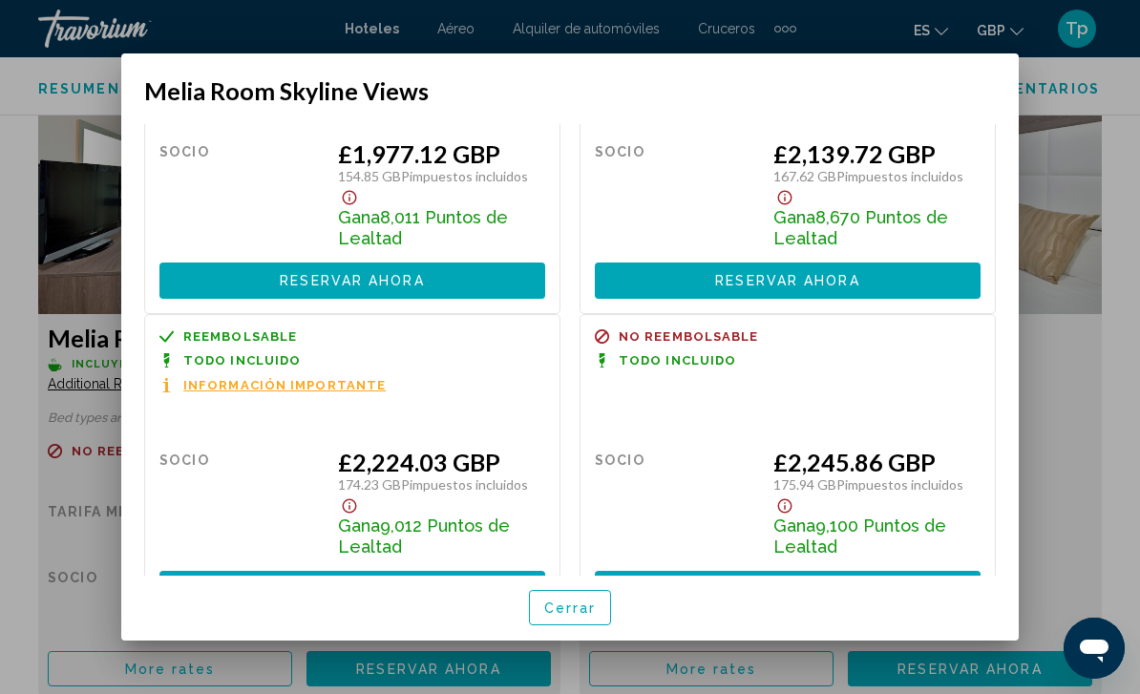
scroll to position [1128, 0]
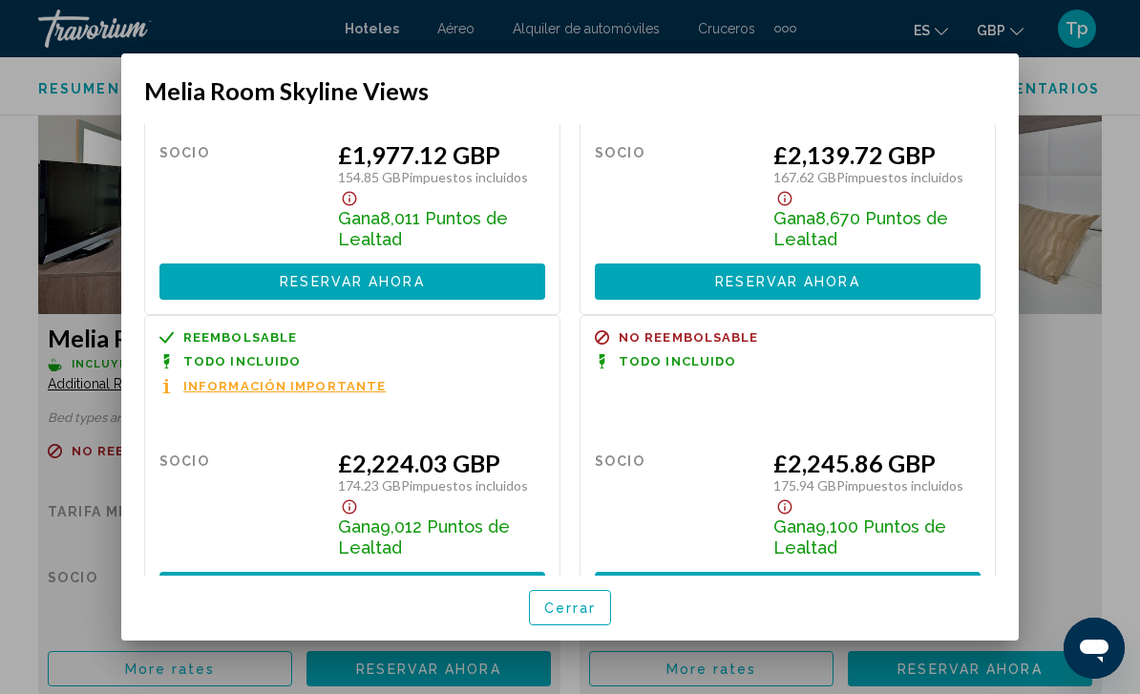
click at [273, 380] on span "Información importante" at bounding box center [284, 386] width 202 height 12
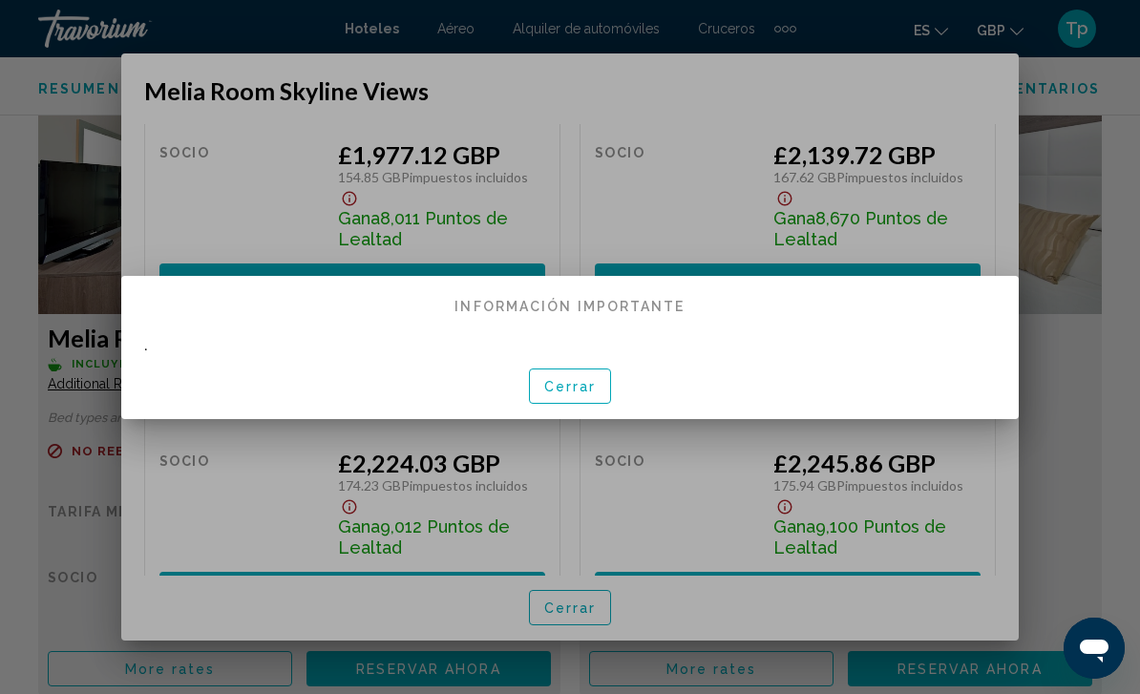
click at [577, 393] on span "Cerrar" at bounding box center [570, 386] width 53 height 15
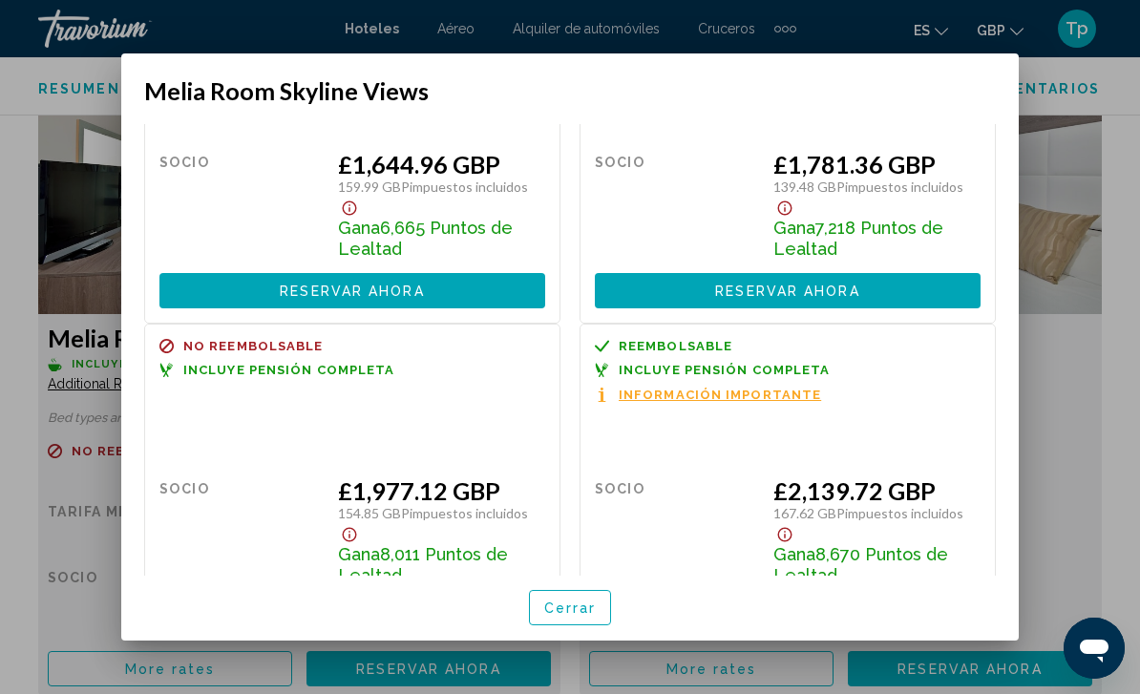
scroll to position [783, 0]
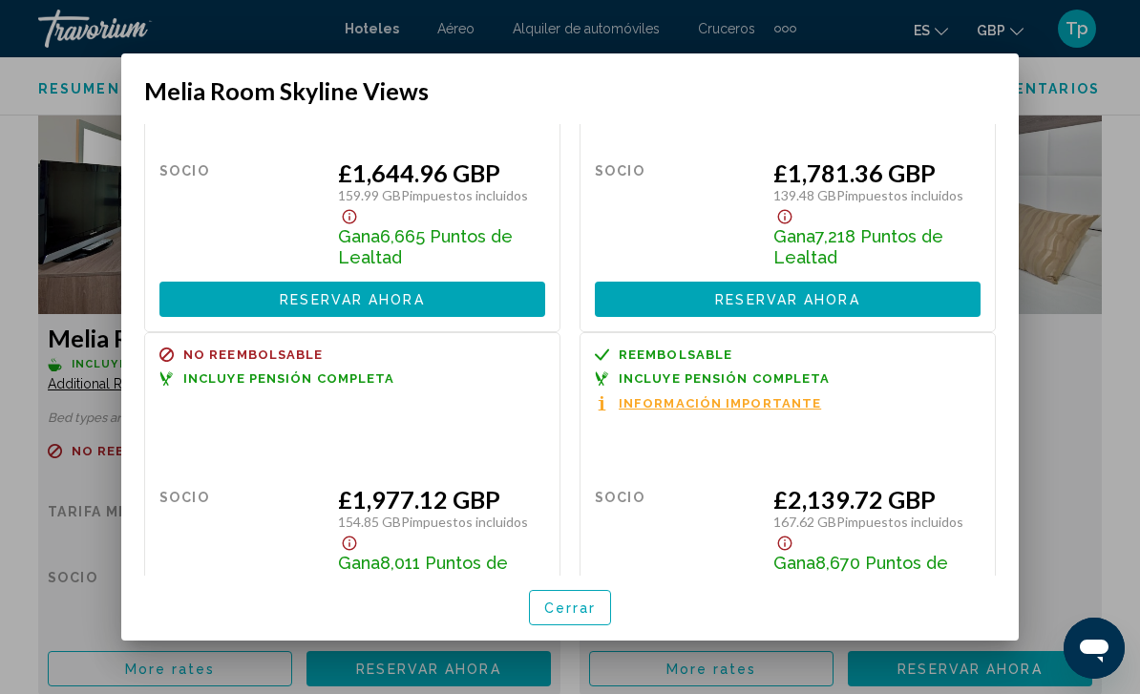
click at [577, 616] on span "Cerrar" at bounding box center [570, 608] width 53 height 15
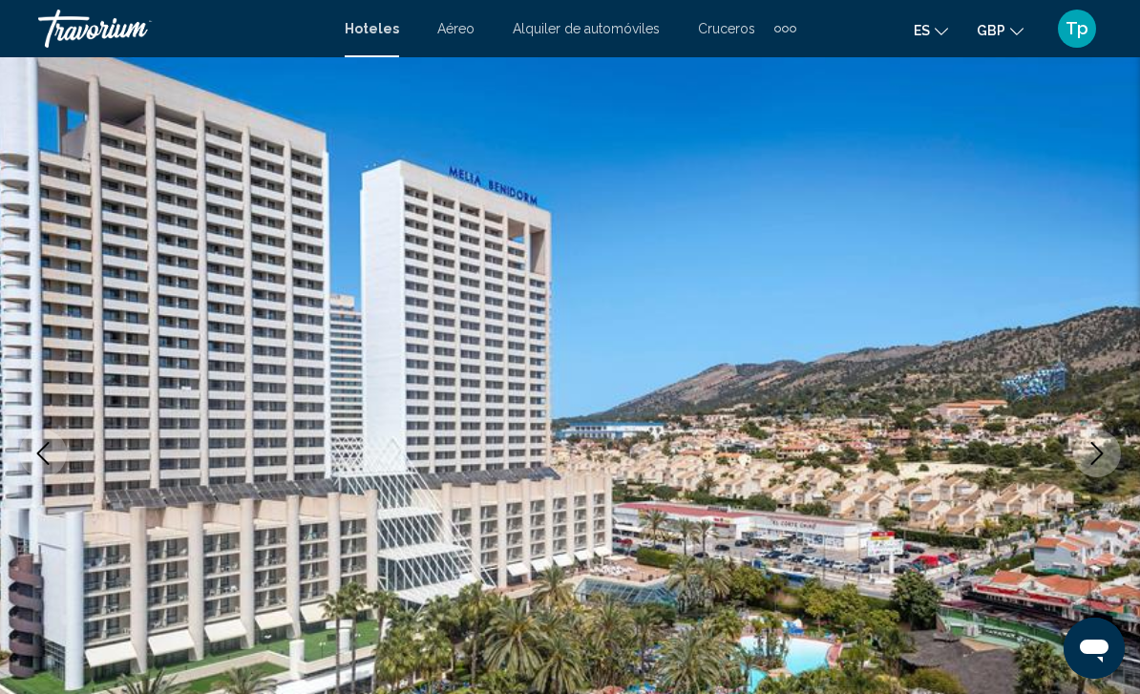
scroll to position [0, 0]
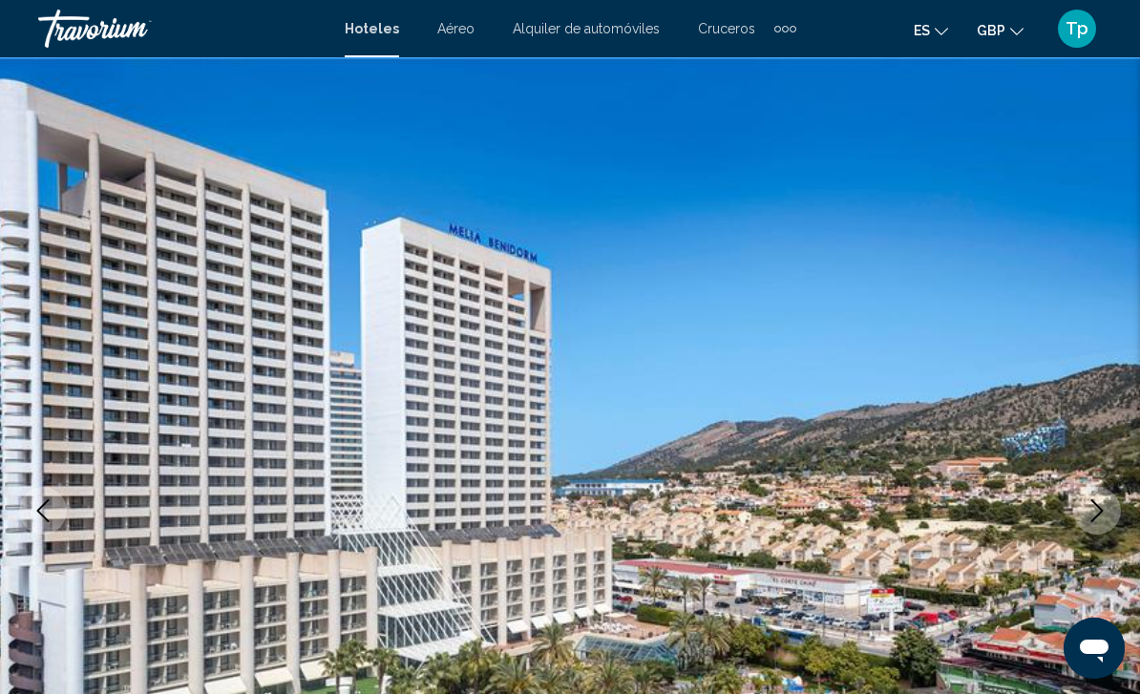
click at [776, 31] on div "Extra navigation items" at bounding box center [778, 29] width 7 height 7
click at [738, 66] on span "Actividades" at bounding box center [746, 63] width 71 height 15
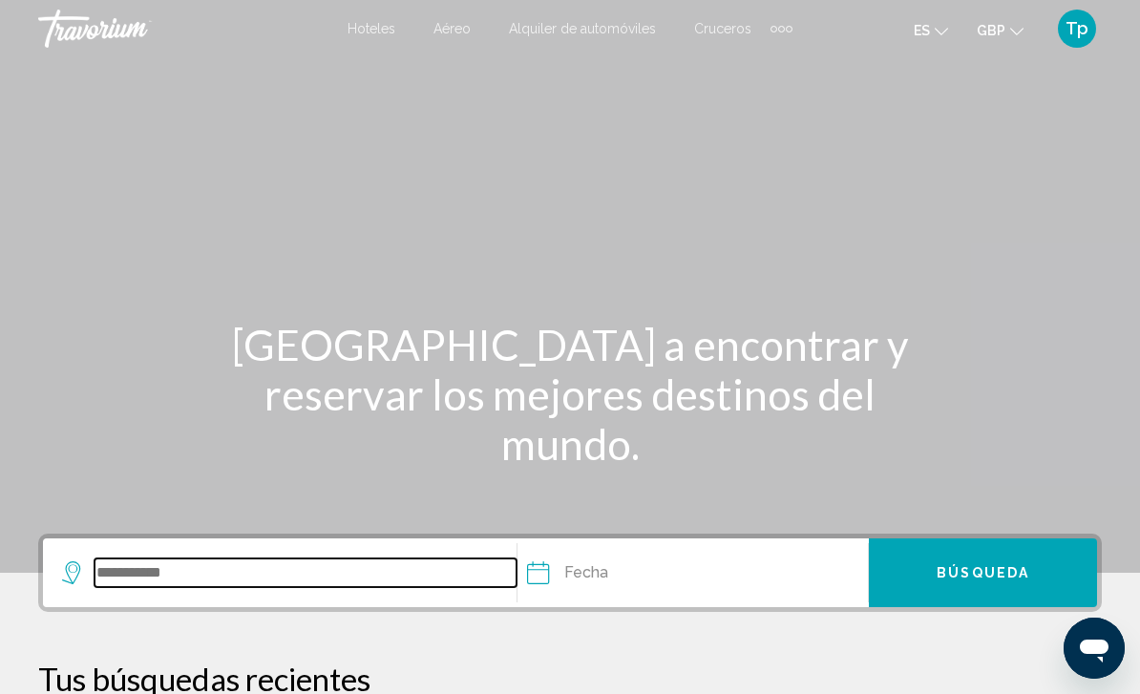
click at [105, 577] on input "Search widget" at bounding box center [306, 573] width 422 height 29
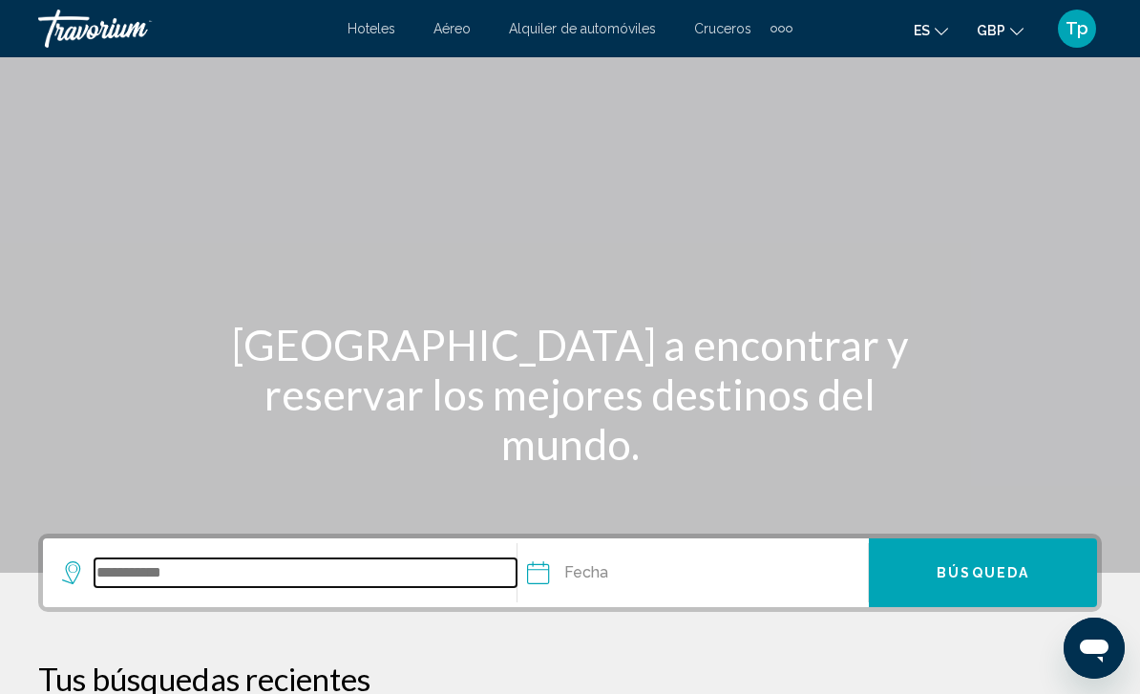
scroll to position [21, 0]
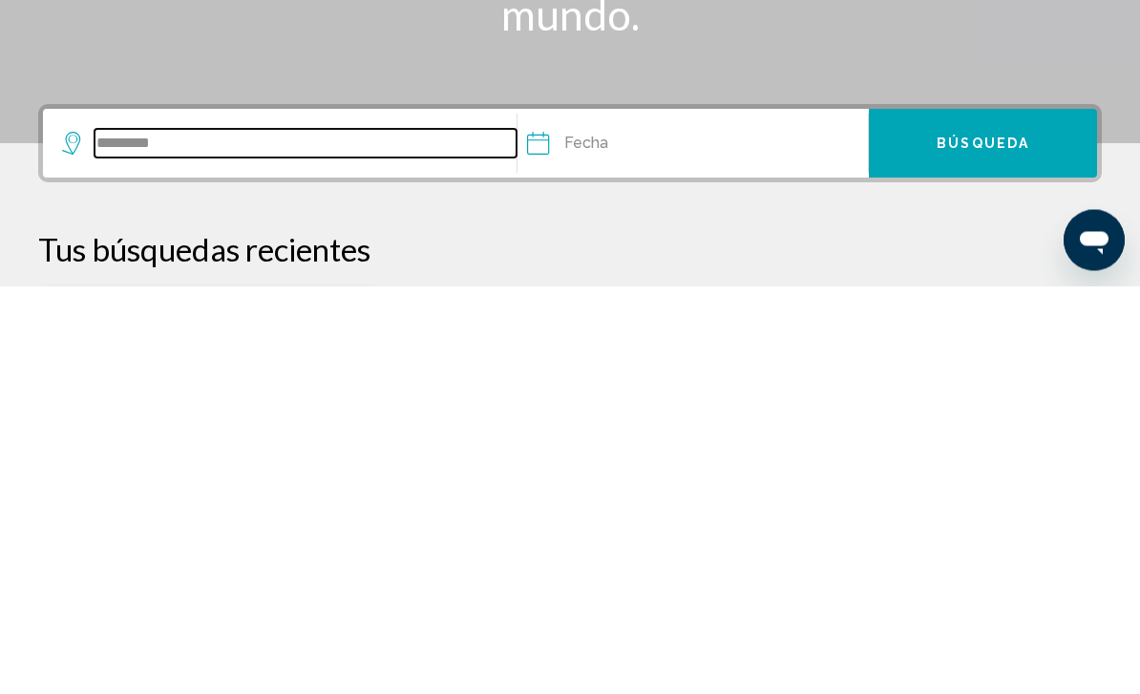
type input "********"
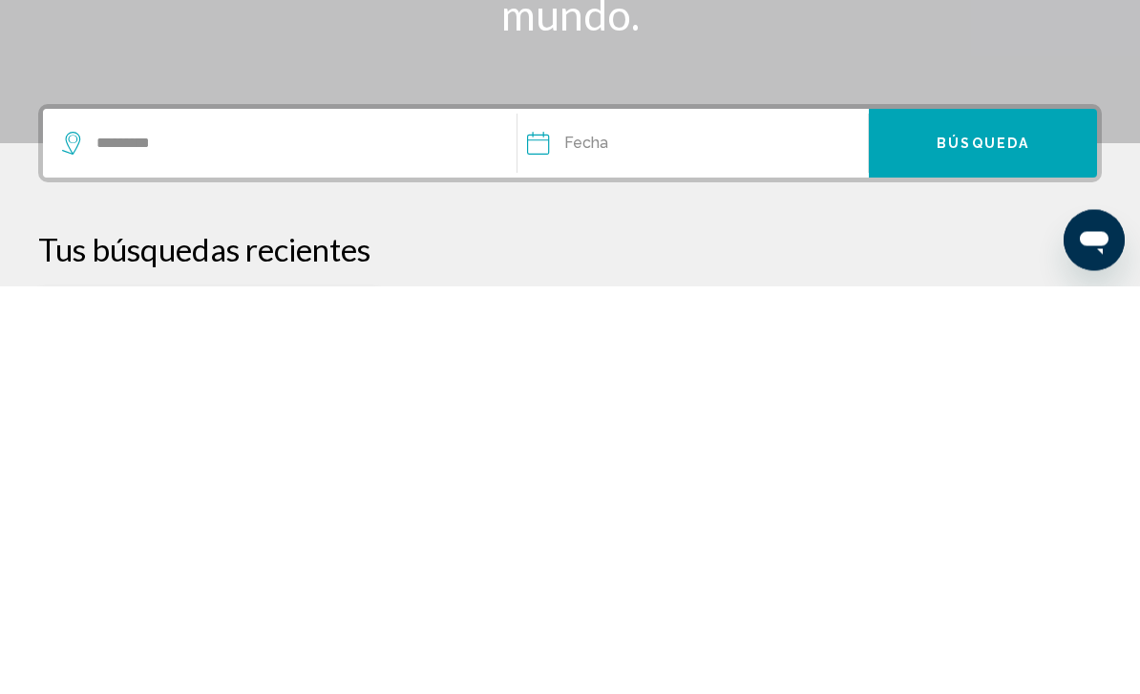
click at [568, 518] on input "Date" at bounding box center [611, 555] width 179 height 74
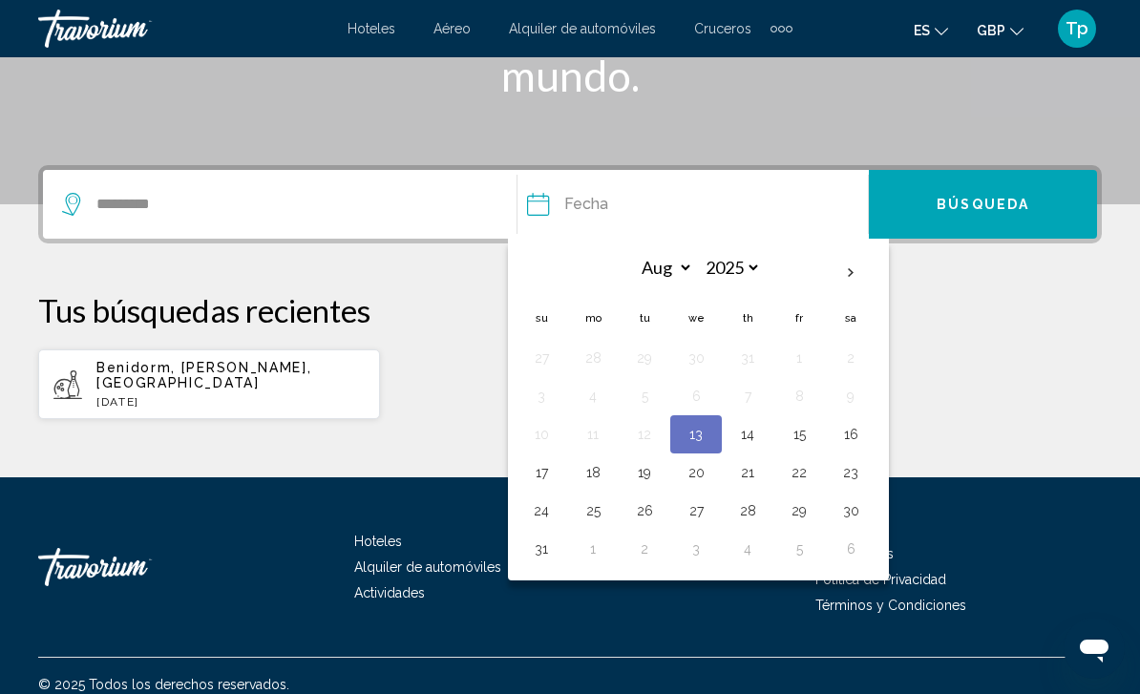
click at [750, 504] on button "28" at bounding box center [748, 511] width 31 height 27
type input "**********"
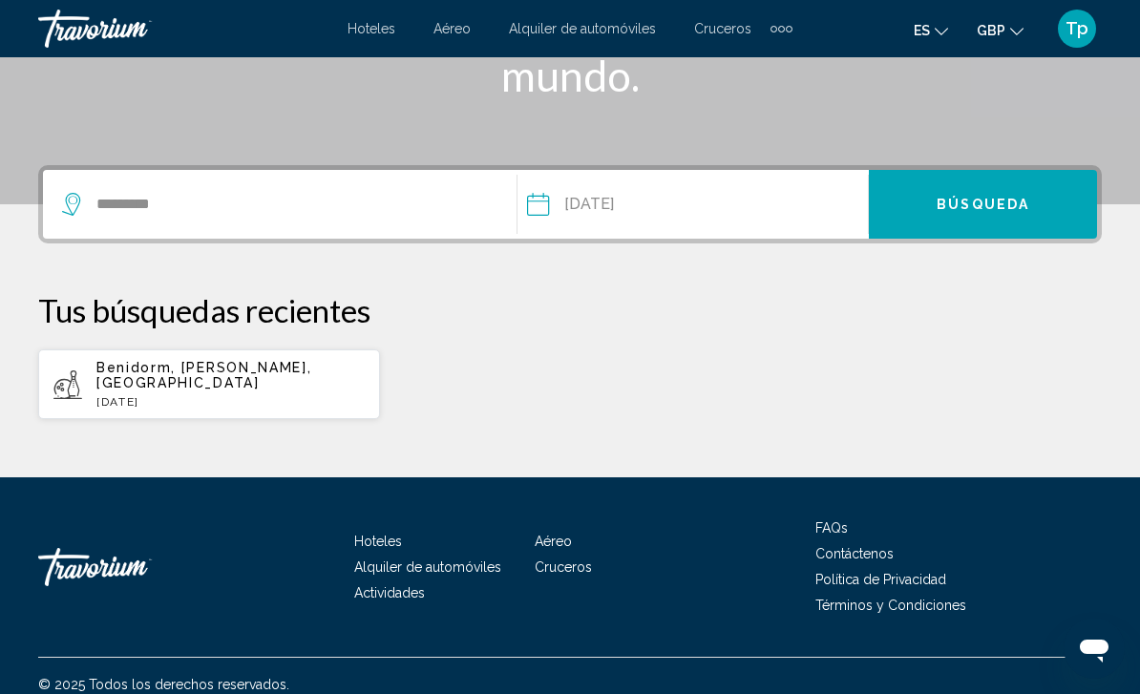
click at [983, 221] on button "Búsqueda" at bounding box center [983, 204] width 228 height 69
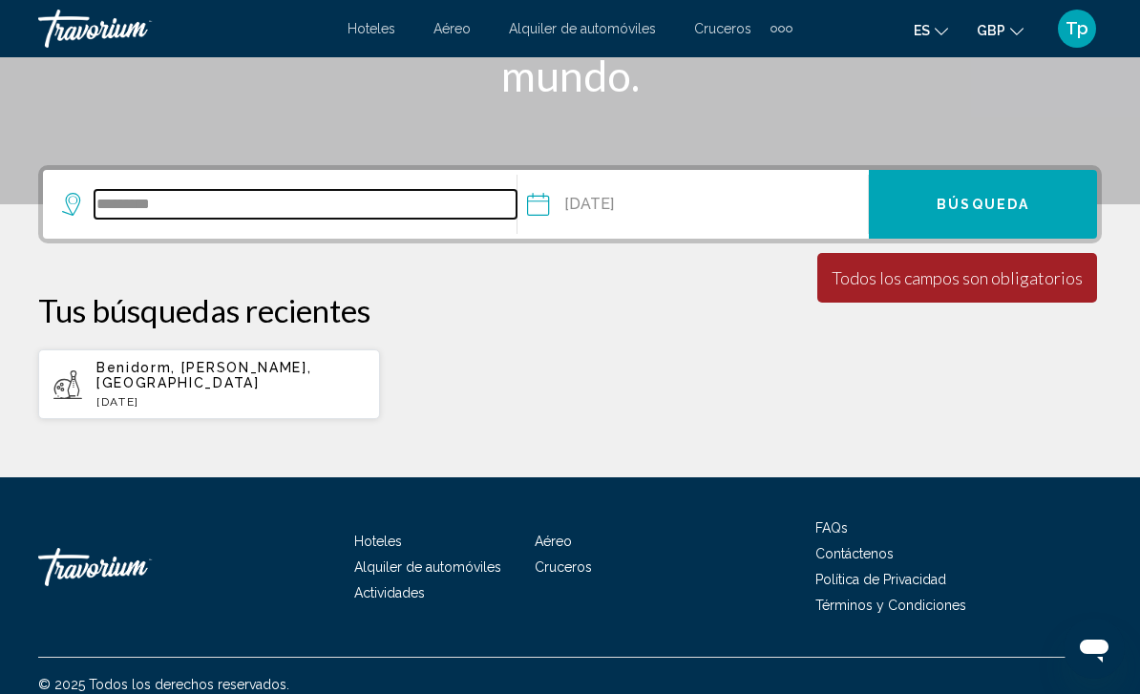
click at [245, 211] on input "********" at bounding box center [306, 204] width 422 height 29
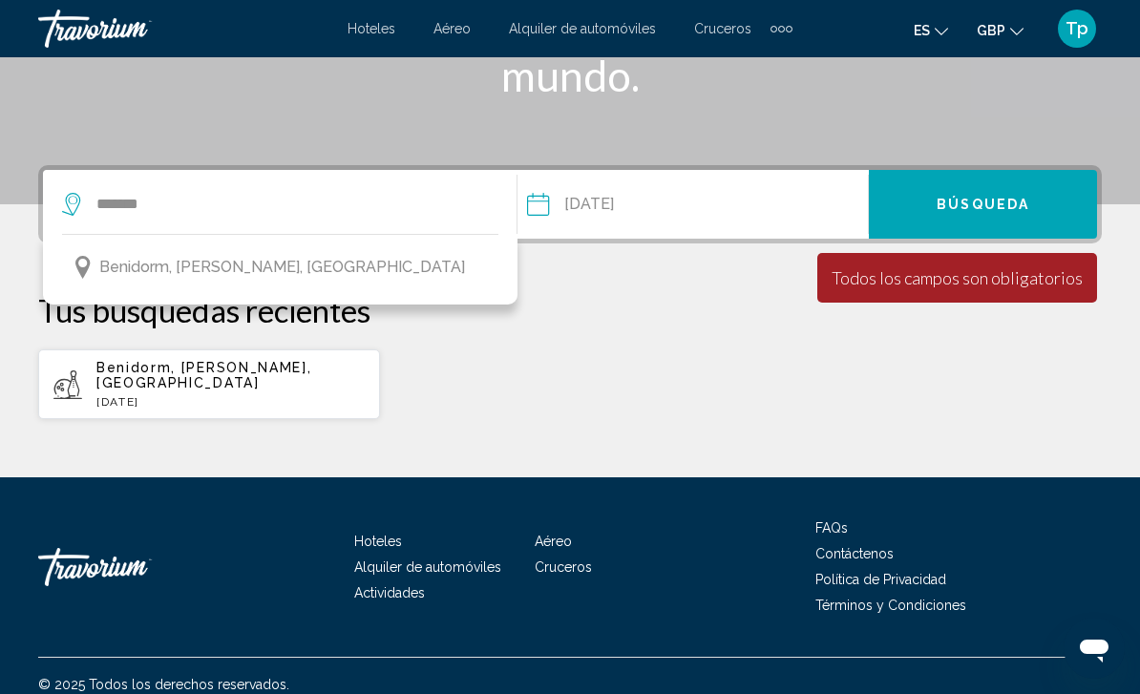
click at [305, 271] on span "Benidorm, [PERSON_NAME], [GEOGRAPHIC_DATA]" at bounding box center [282, 267] width 366 height 27
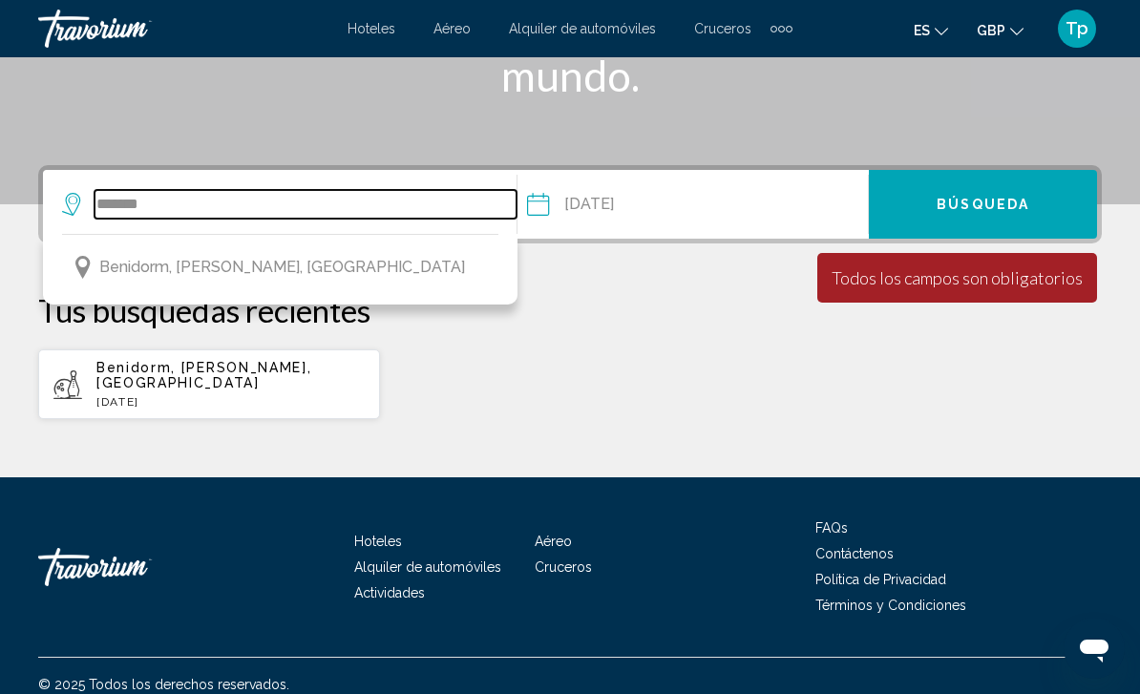
type input "**********"
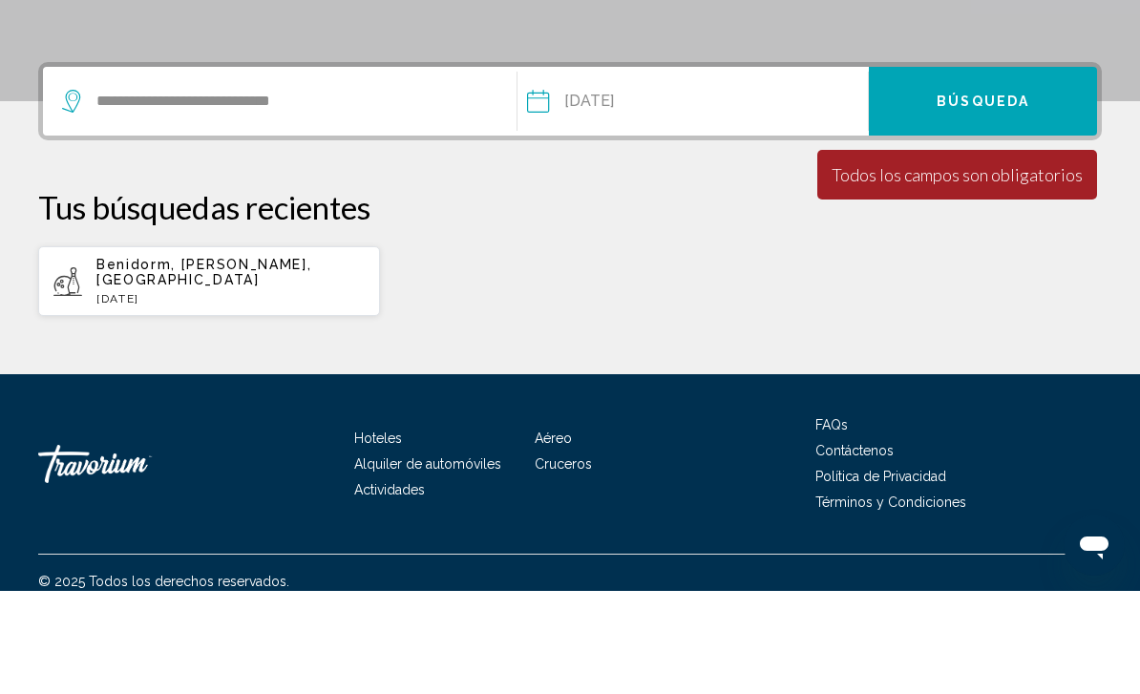
click at [954, 170] on button "Búsqueda" at bounding box center [983, 204] width 228 height 69
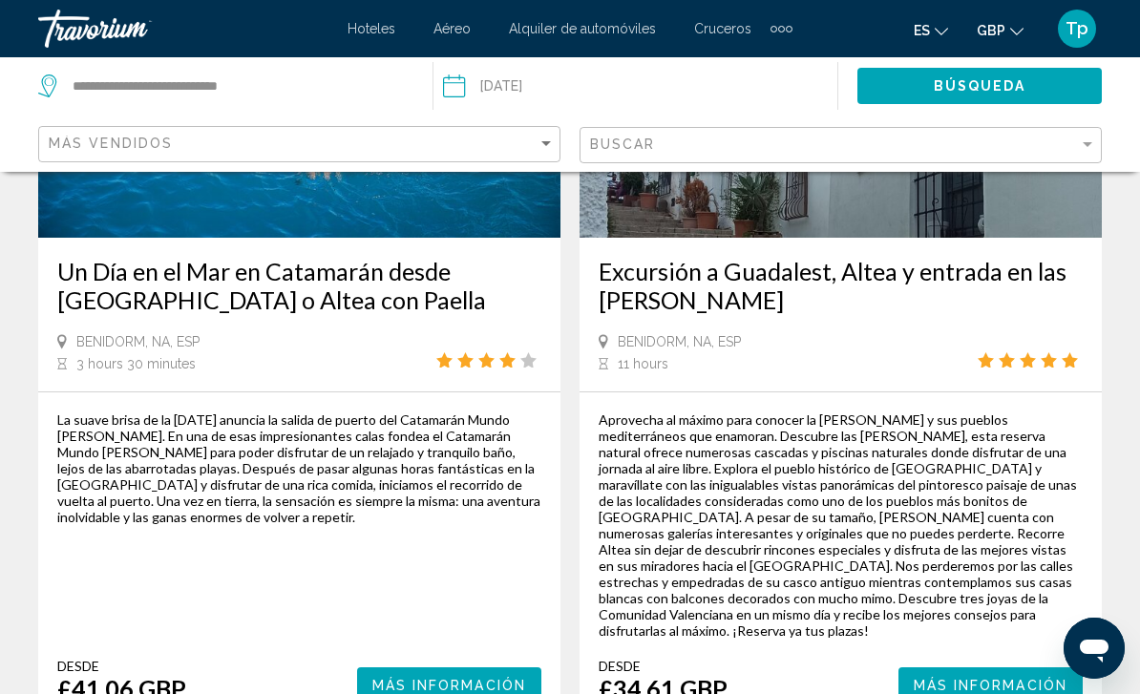
scroll to position [4634, 0]
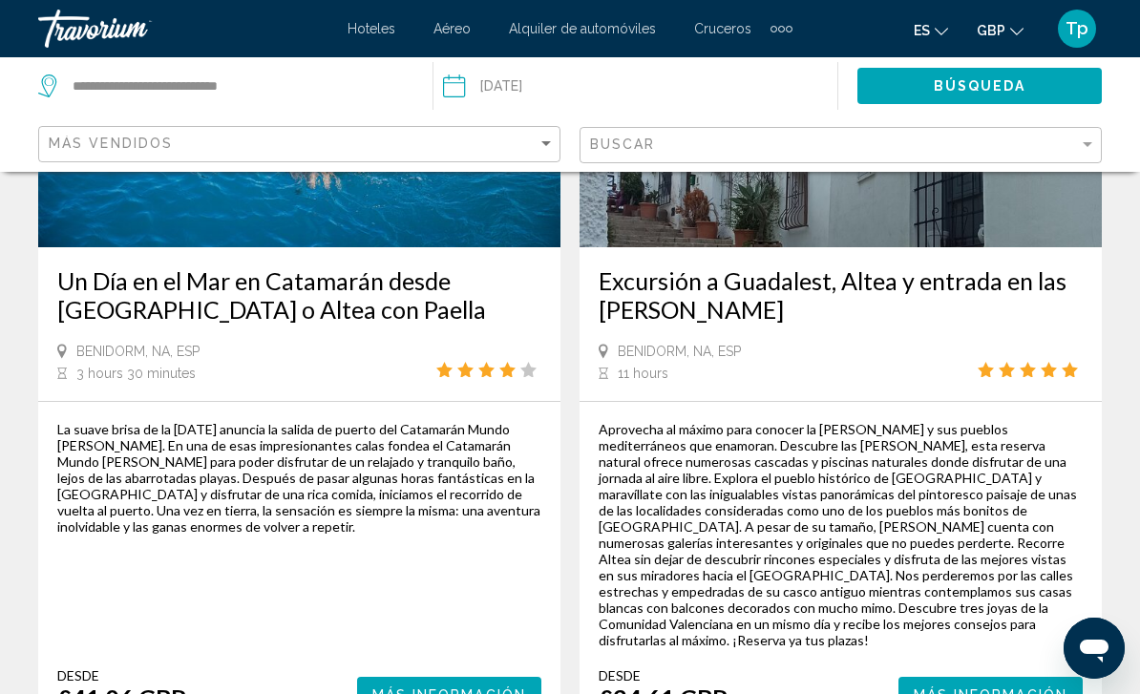
click at [521, 127] on div "Más vendidos" at bounding box center [302, 144] width 506 height 35
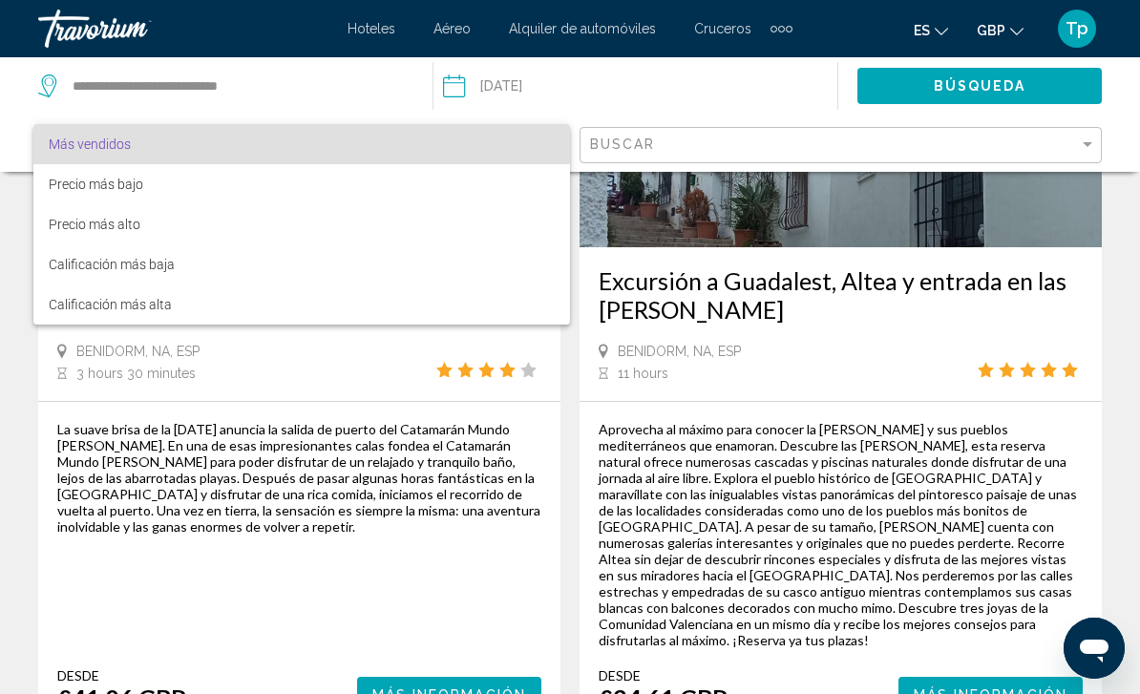
click at [632, 137] on div at bounding box center [570, 347] width 1140 height 694
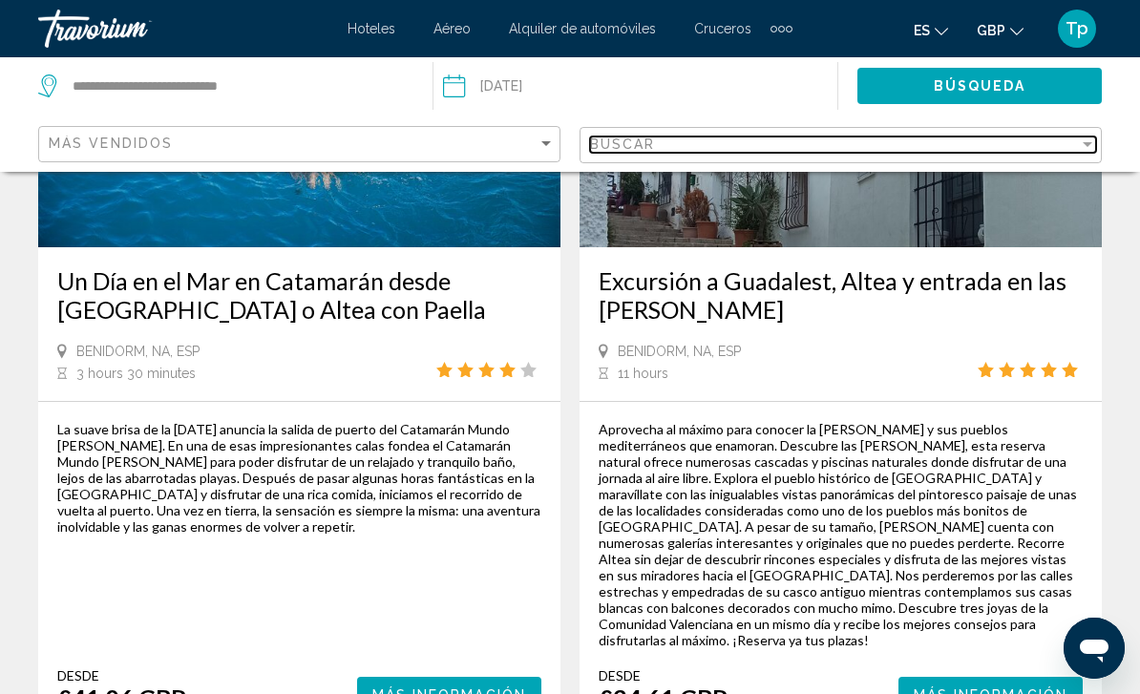
click at [711, 147] on div "Buscar" at bounding box center [834, 144] width 489 height 15
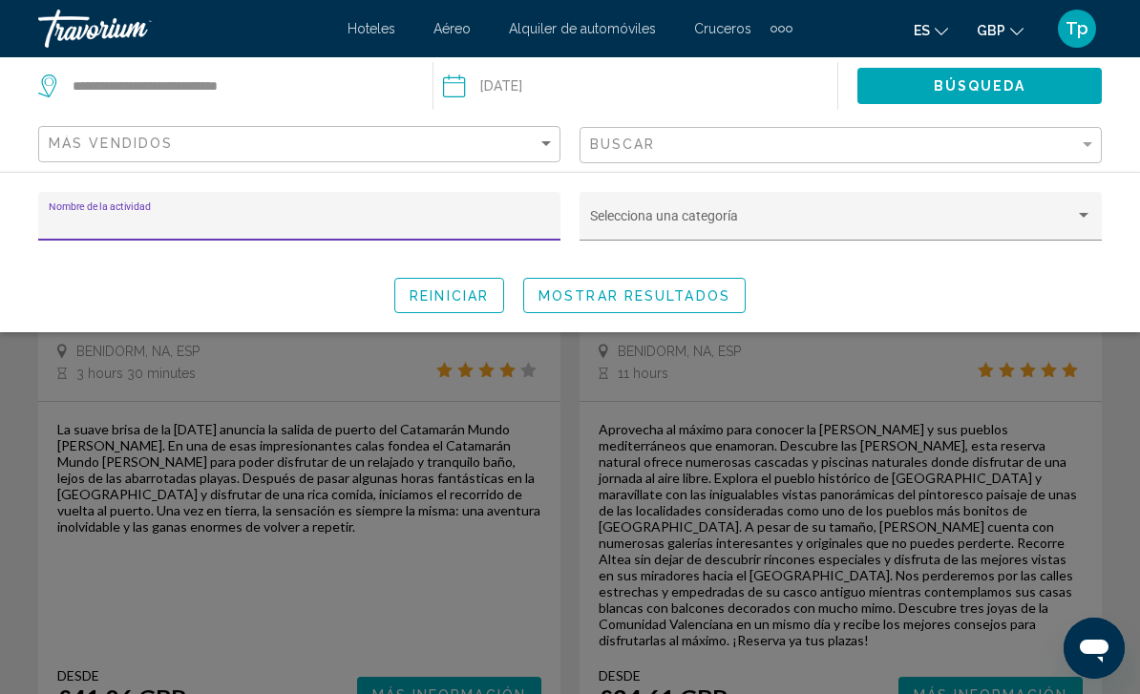
click at [662, 221] on span "Search widget" at bounding box center [832, 223] width 485 height 15
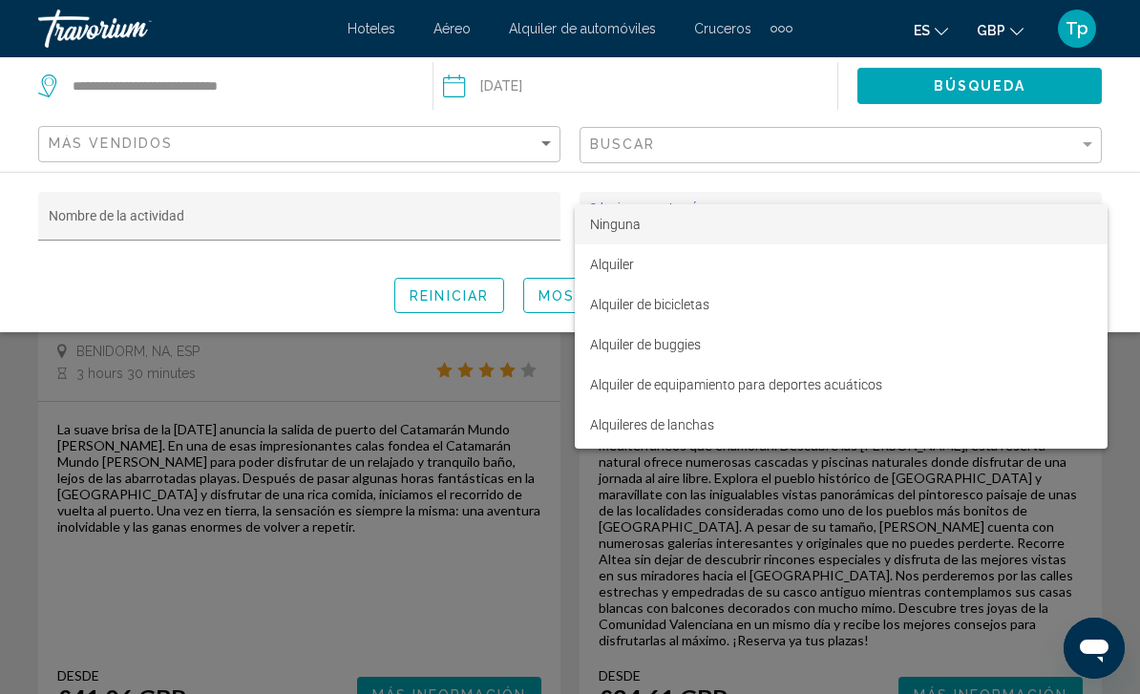
click at [617, 145] on div at bounding box center [570, 347] width 1140 height 694
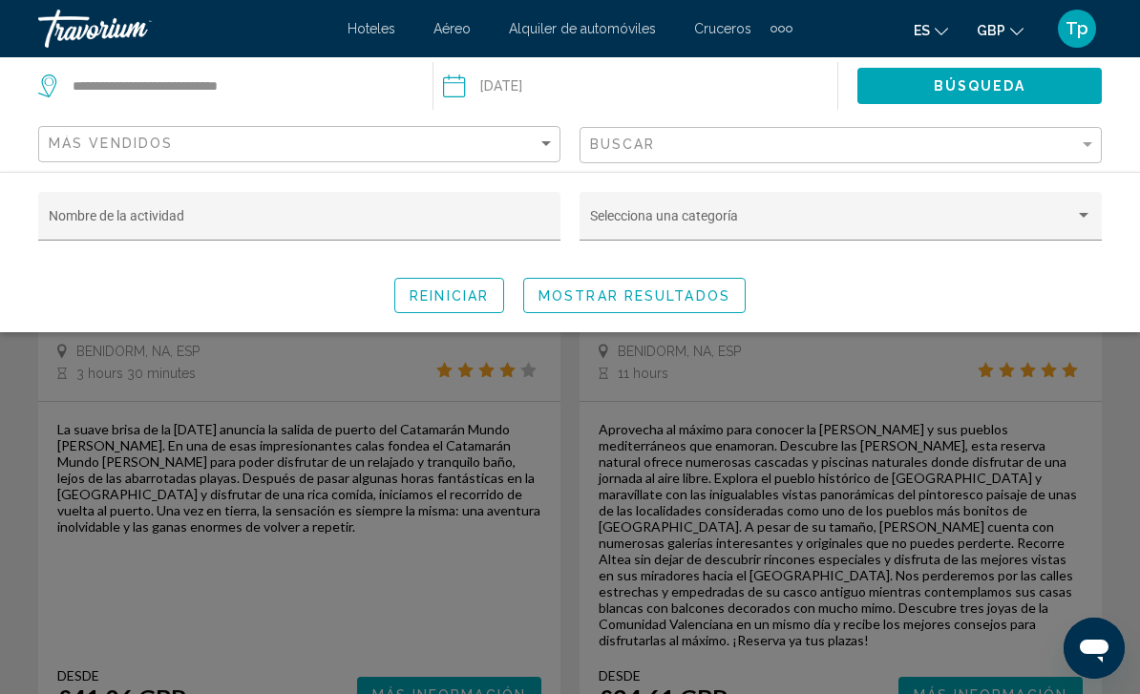
click at [428, 531] on div "Search widget" at bounding box center [570, 485] width 1140 height 417
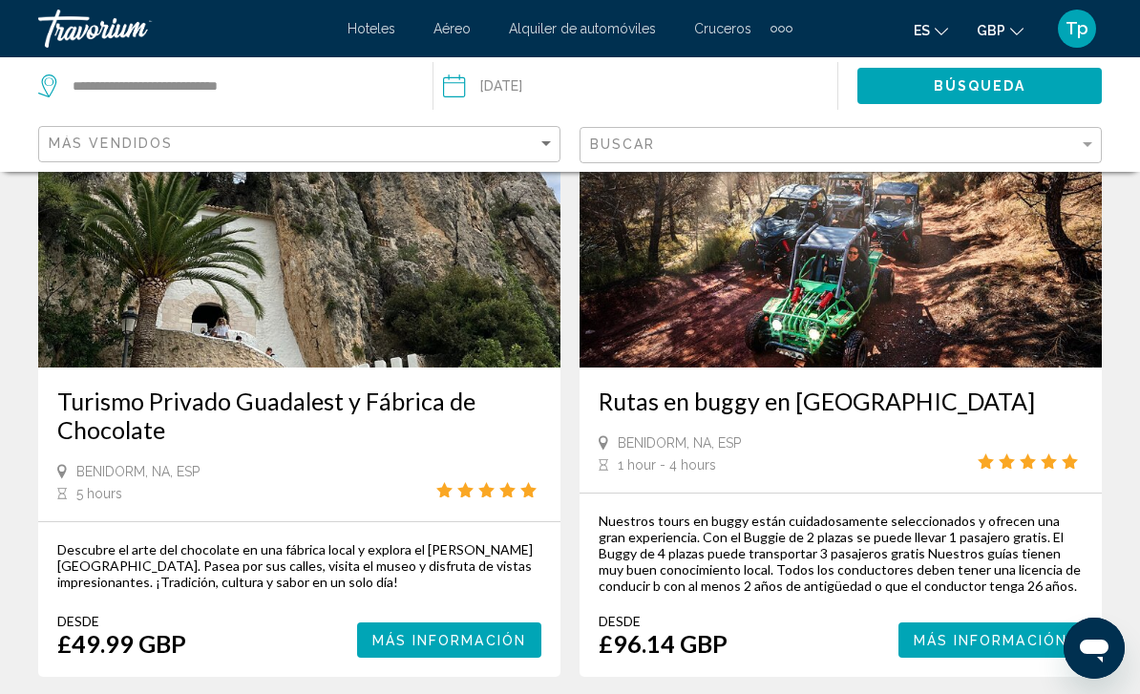
scroll to position [4158, 0]
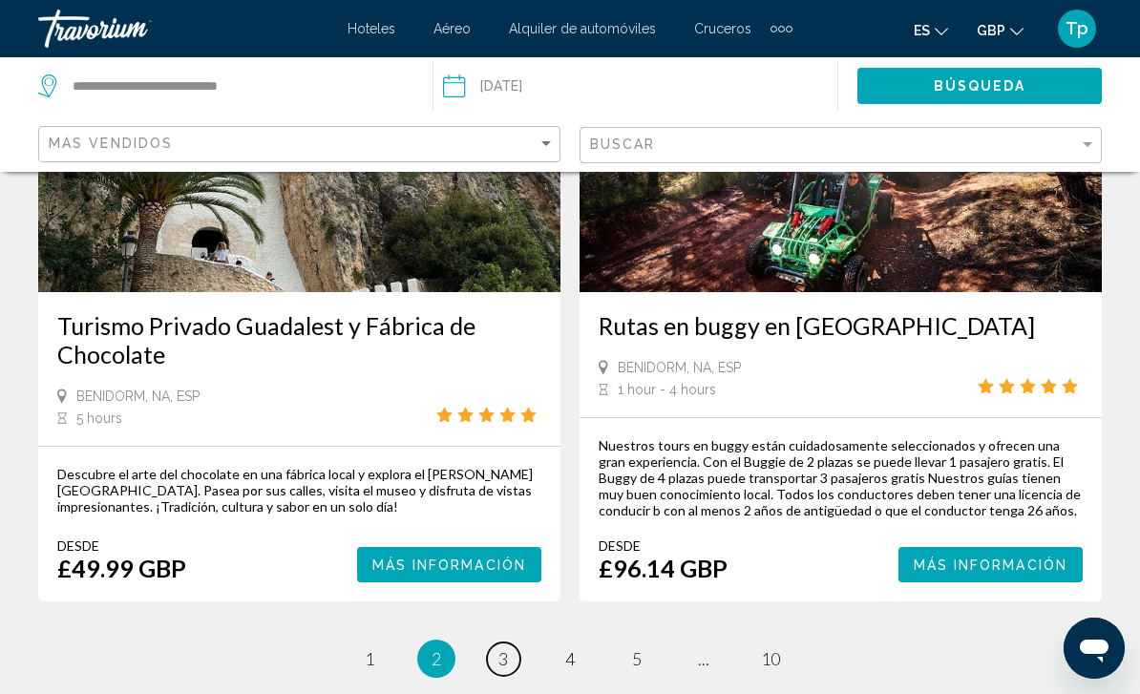
click at [499, 649] on span "3" at bounding box center [504, 659] width 10 height 21
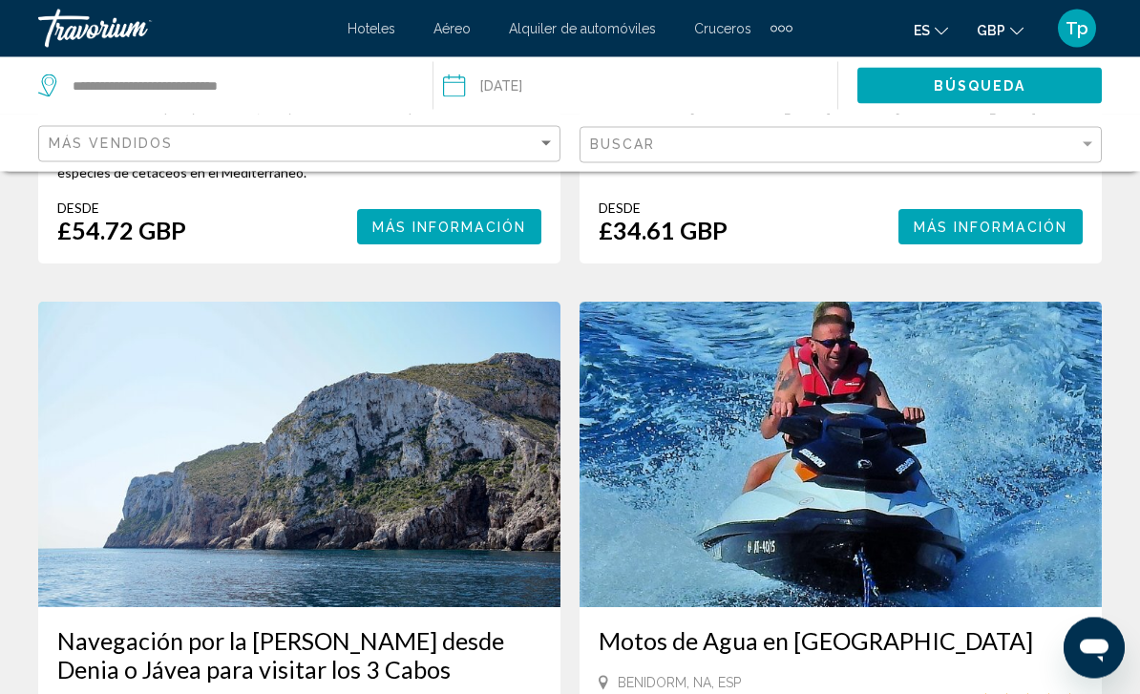
scroll to position [3946, 0]
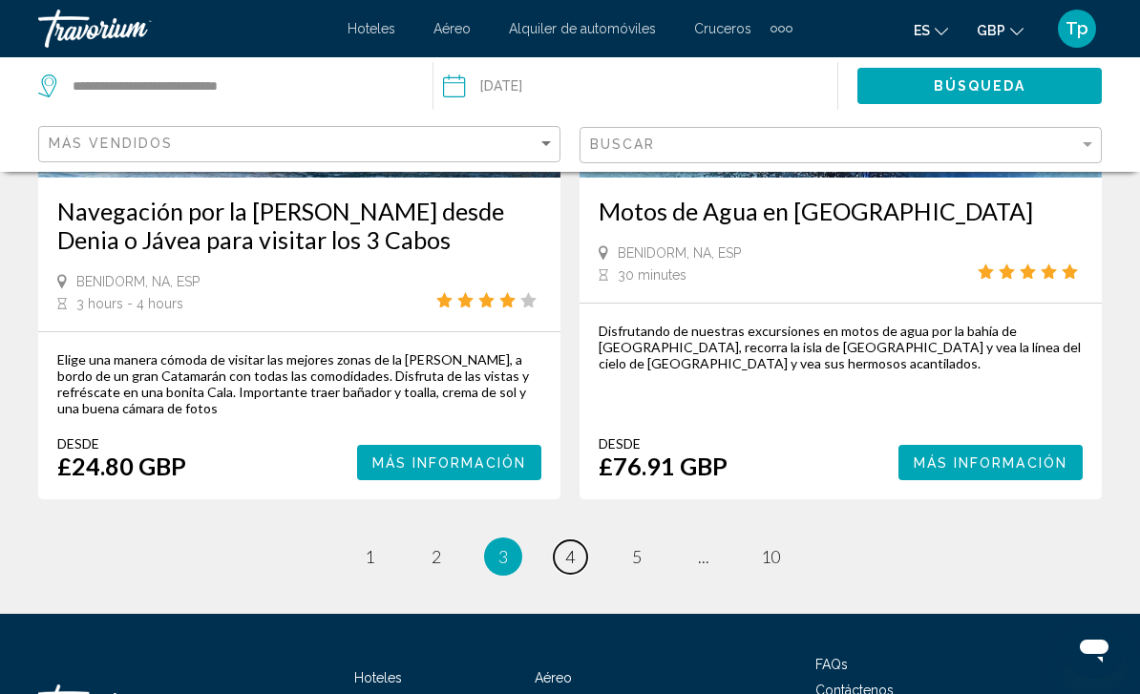
click at [569, 546] on span "4" at bounding box center [570, 556] width 10 height 21
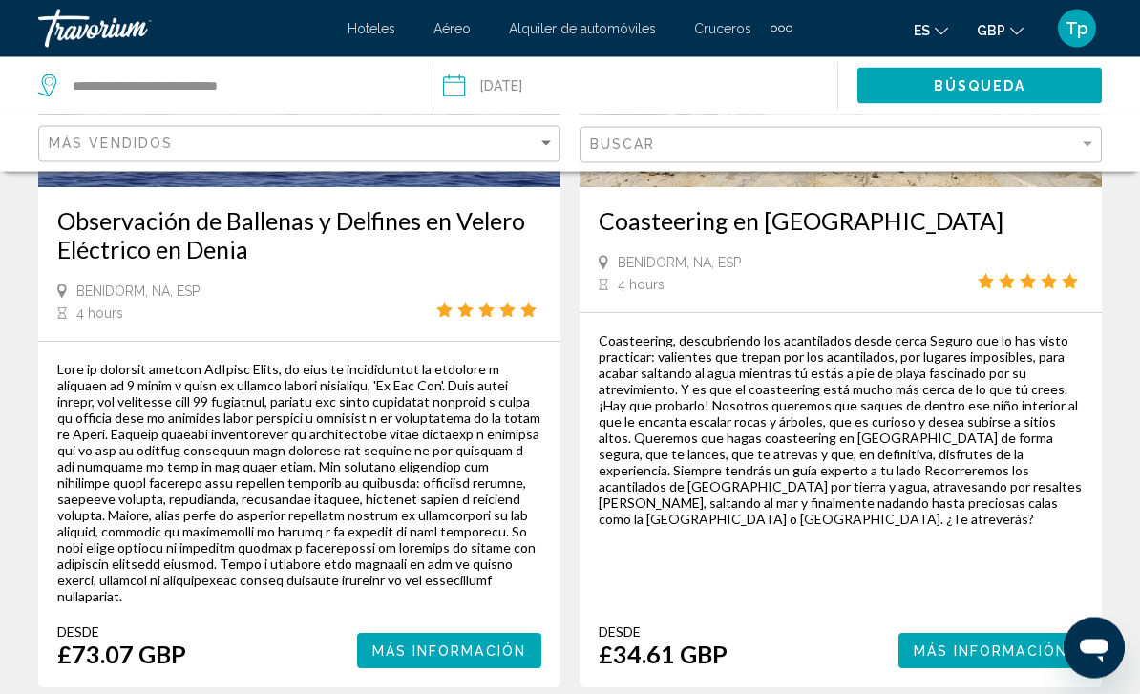
scroll to position [4202, 0]
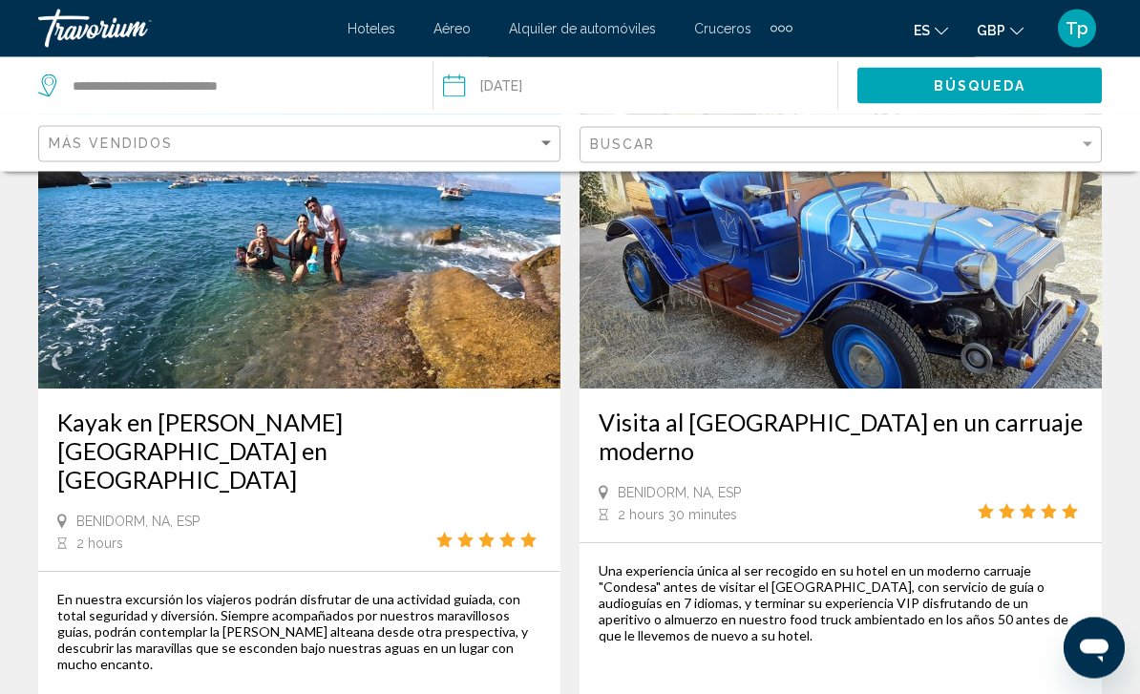
scroll to position [4082, 0]
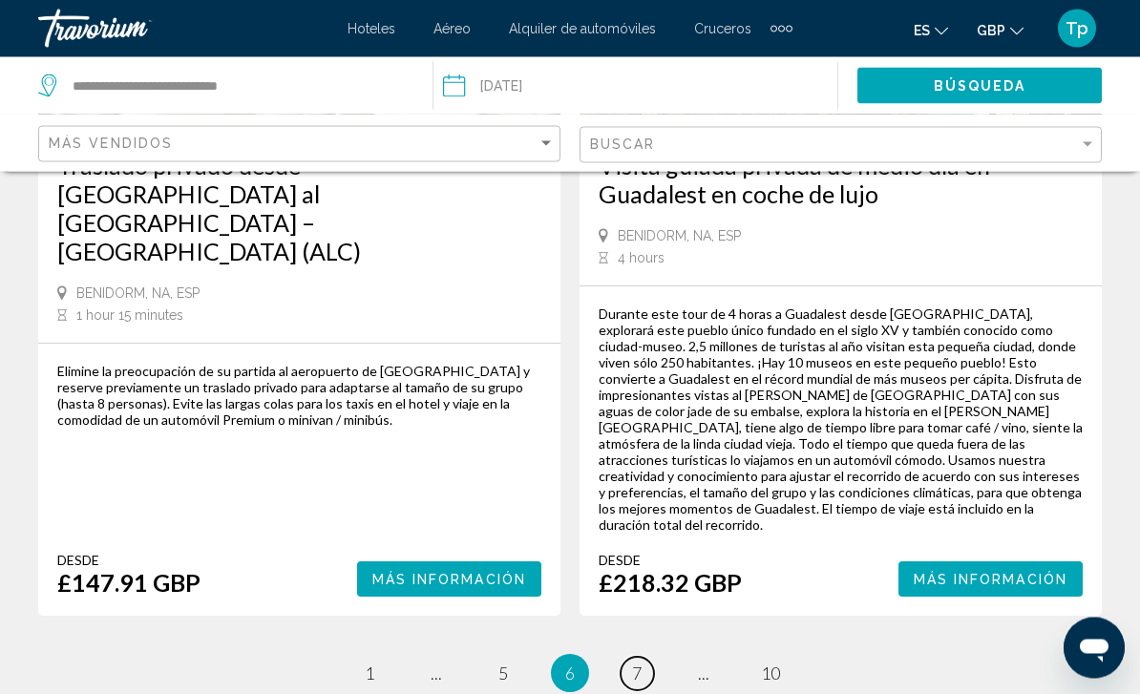
scroll to position [4402, 0]
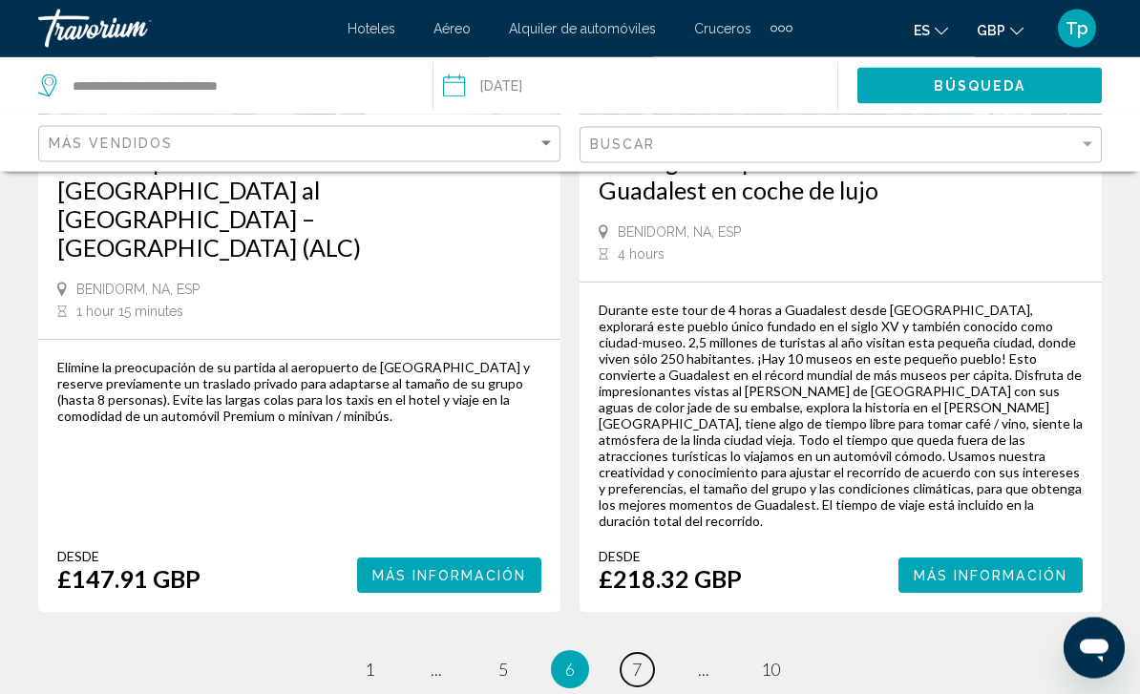
click at [634, 660] on span "7" at bounding box center [637, 670] width 10 height 21
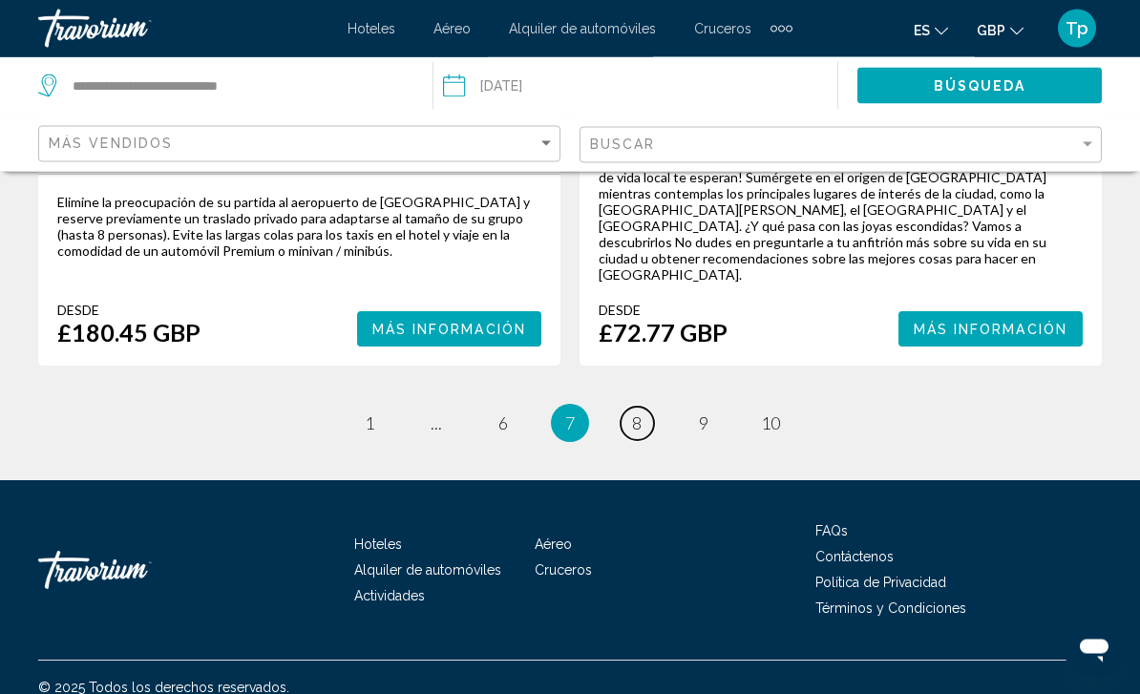
scroll to position [4089, 0]
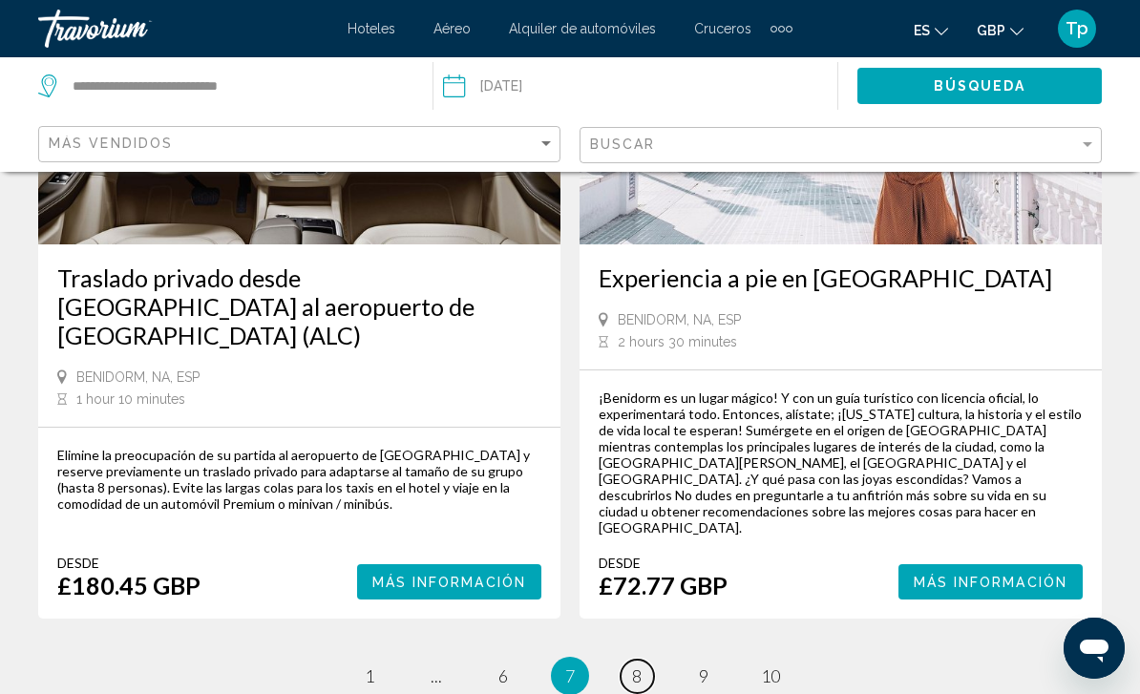
click at [640, 660] on link "page 8" at bounding box center [637, 676] width 33 height 33
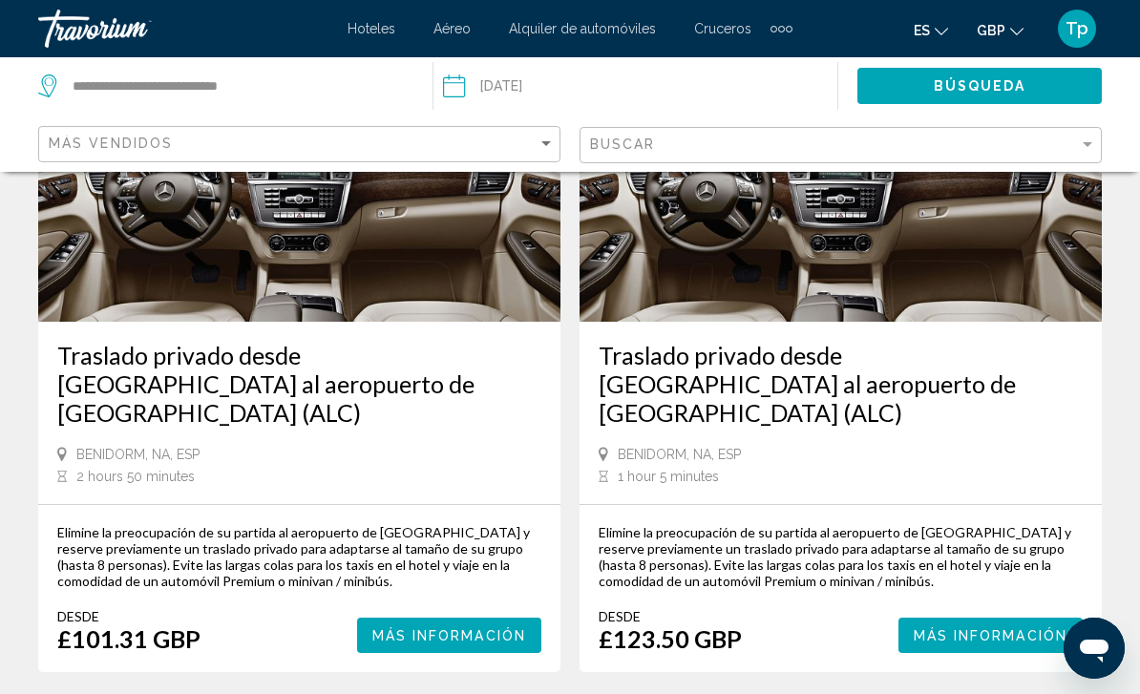
scroll to position [4219, 0]
